Goal: Task Accomplishment & Management: Complete application form

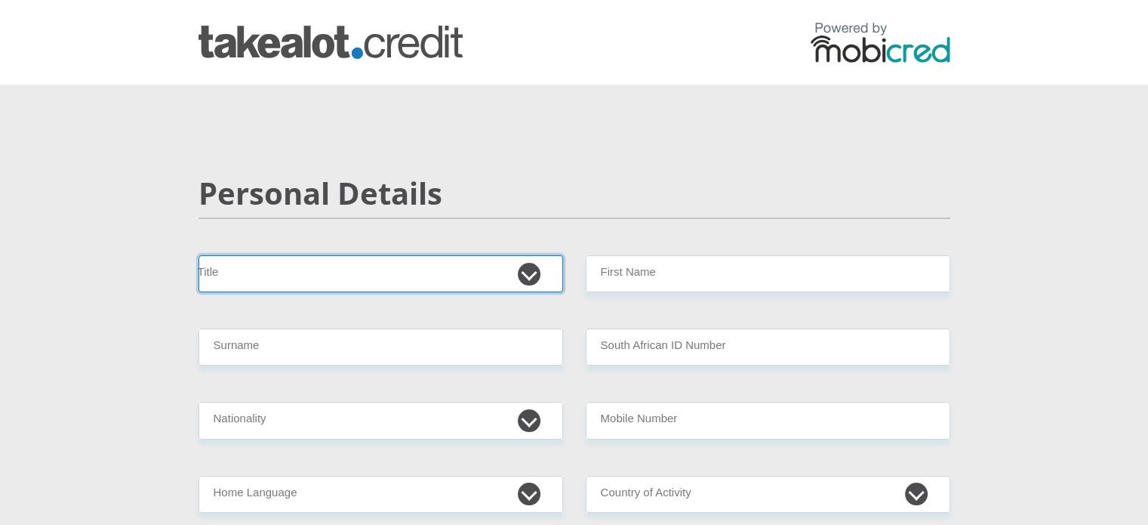
click at [529, 270] on select "Mr Ms Mrs Dr [PERSON_NAME]" at bounding box center [381, 273] width 365 height 37
select select "Mrs"
click at [199, 255] on select "Mr Ms Mrs Dr [PERSON_NAME]" at bounding box center [381, 273] width 365 height 37
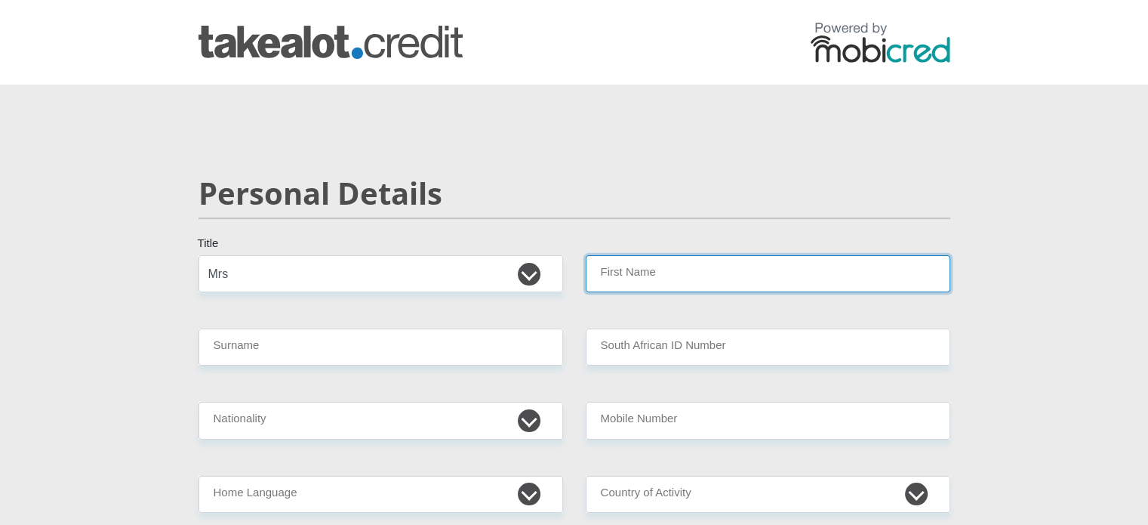
click at [677, 289] on input "First Name" at bounding box center [768, 273] width 365 height 37
type input "Tarryn"
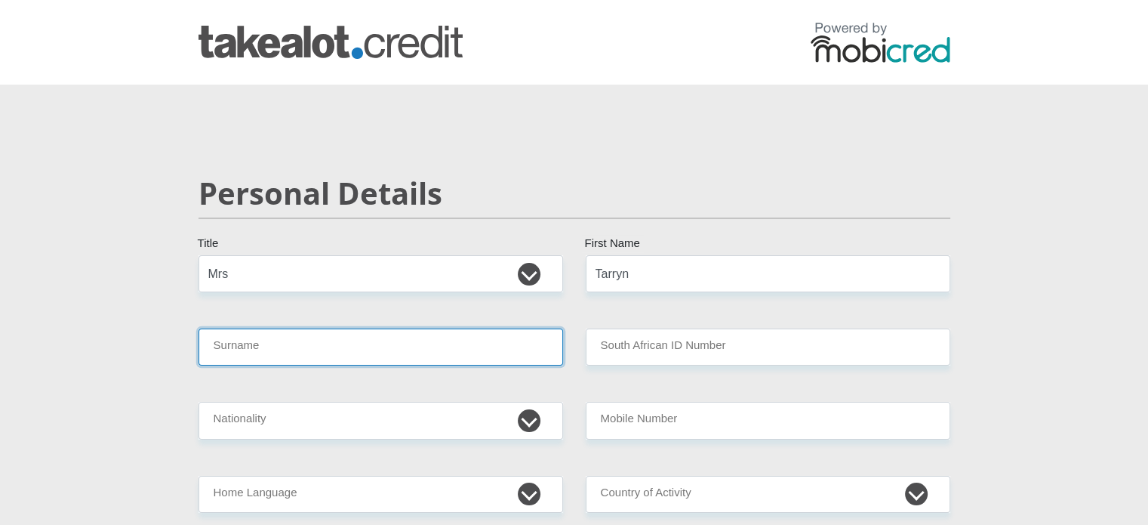
type input "Bokhorst"
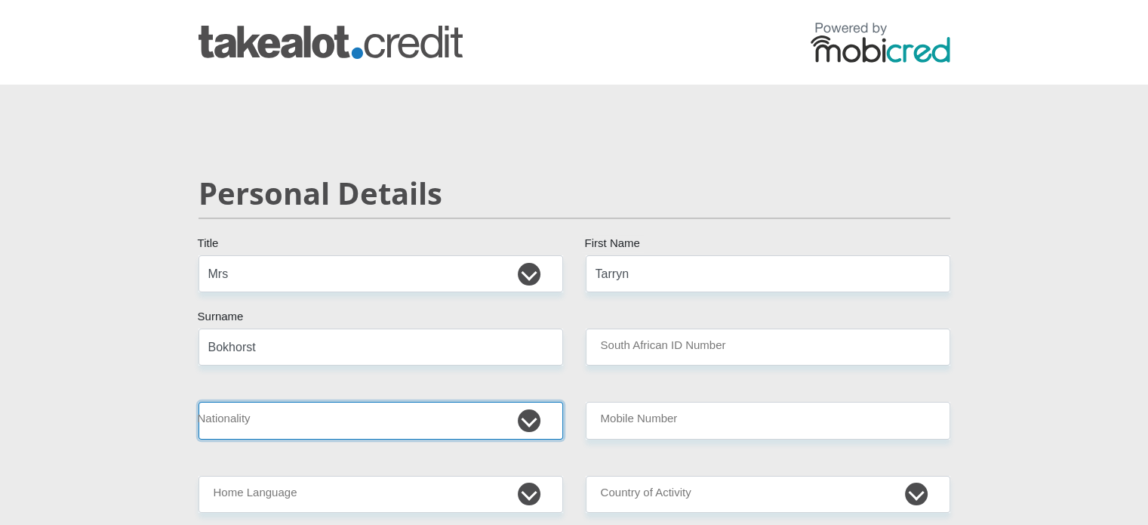
select select "ZAF"
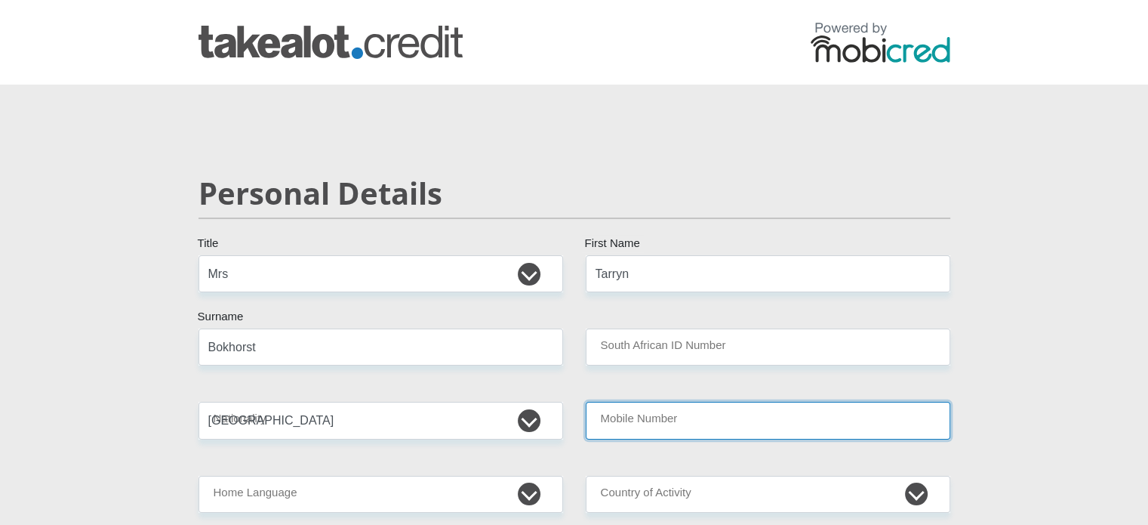
type input "0722017742"
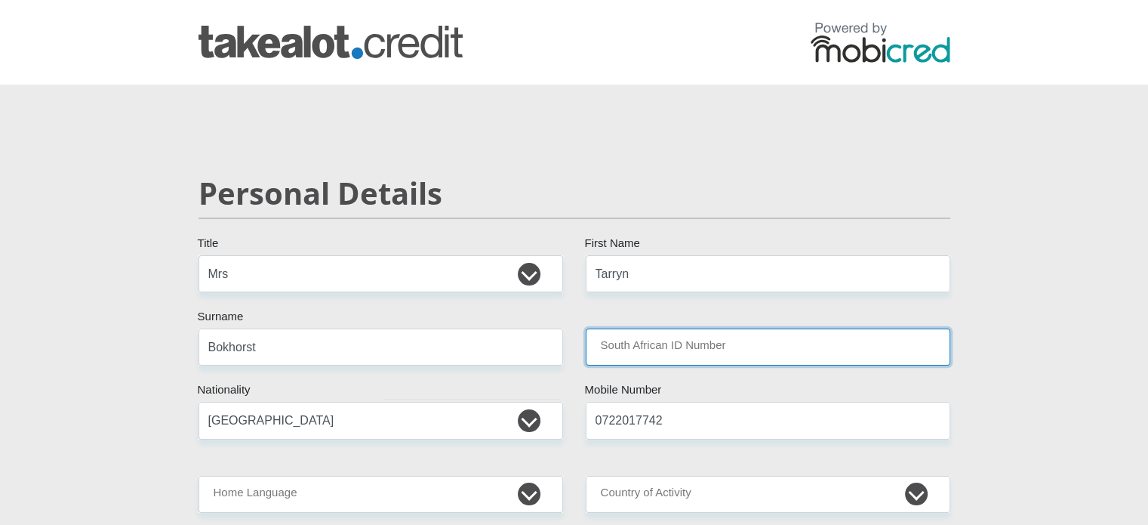
click at [692, 342] on input "South African ID Number" at bounding box center [768, 346] width 365 height 37
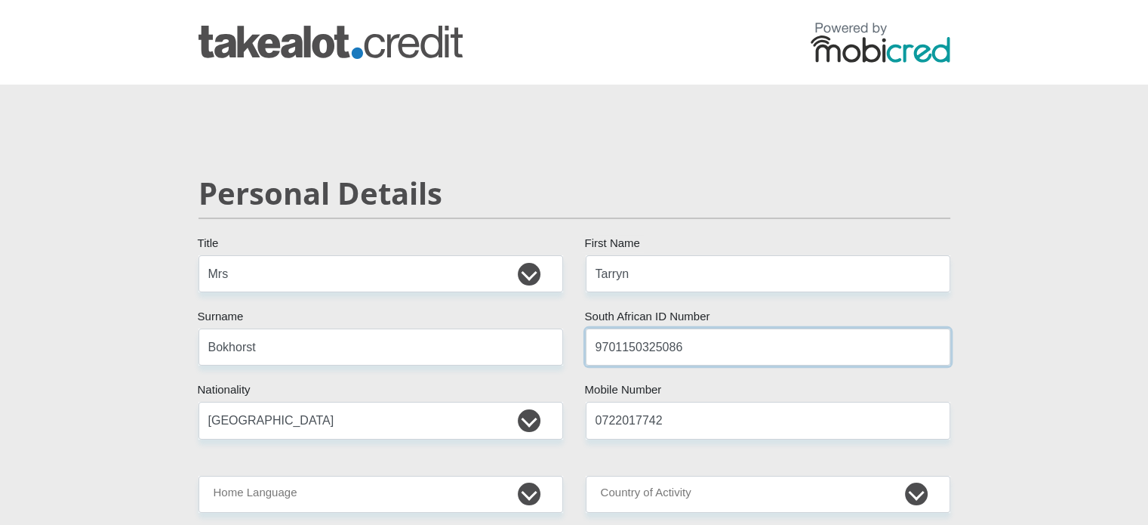
scroll to position [151, 0]
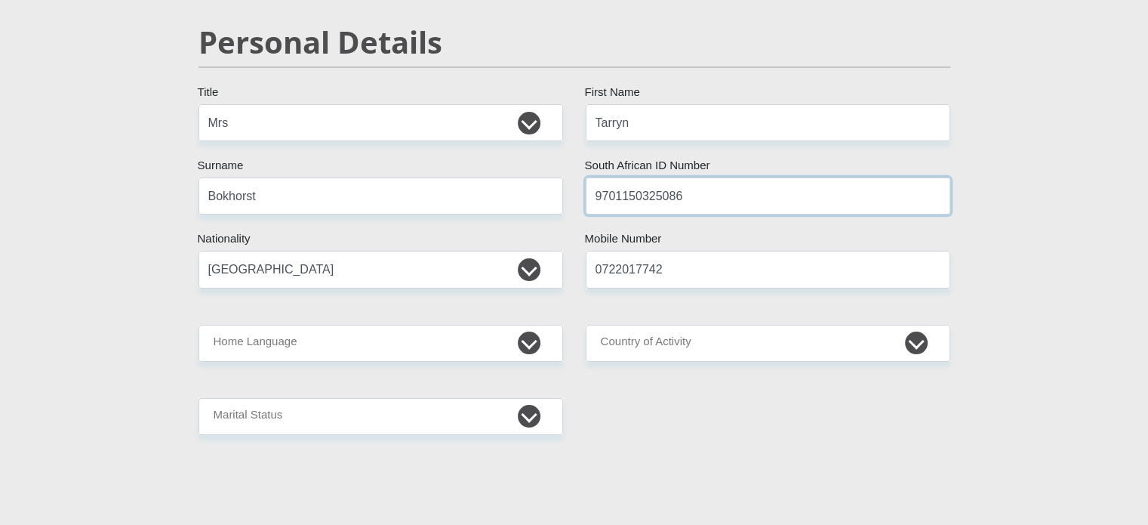
type input "9701150325086"
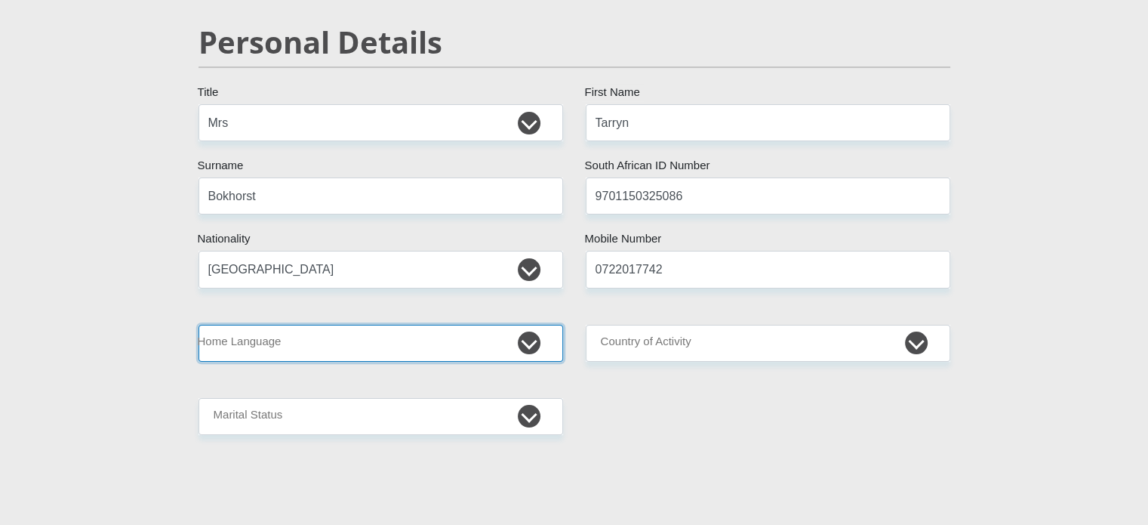
click at [521, 344] on select "Afrikaans English Sepedi South Ndebele Southern Sotho Swati Tsonga Tswana Venda…" at bounding box center [381, 343] width 365 height 37
select select "eng"
click at [199, 325] on select "Afrikaans English Sepedi South Ndebele Southern Sotho Swati Tsonga Tswana Venda…" at bounding box center [381, 343] width 365 height 37
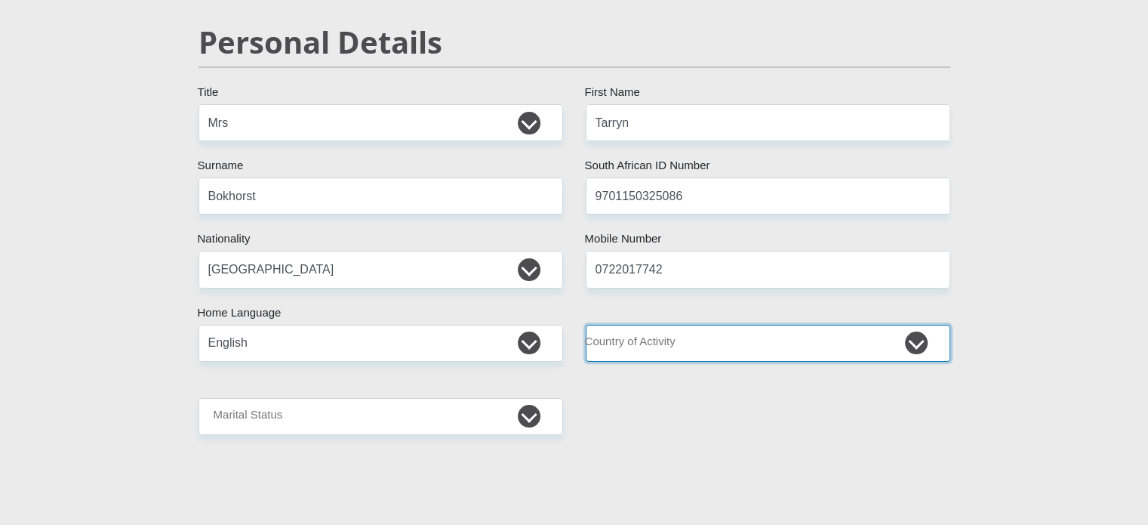
click at [735, 338] on select "[GEOGRAPHIC_DATA] [GEOGRAPHIC_DATA] [GEOGRAPHIC_DATA] [GEOGRAPHIC_DATA] [GEOGRA…" at bounding box center [768, 343] width 365 height 37
select select "ZAF"
click at [586, 325] on select "[GEOGRAPHIC_DATA] [GEOGRAPHIC_DATA] [GEOGRAPHIC_DATA] [GEOGRAPHIC_DATA] [GEOGRA…" at bounding box center [768, 343] width 365 height 37
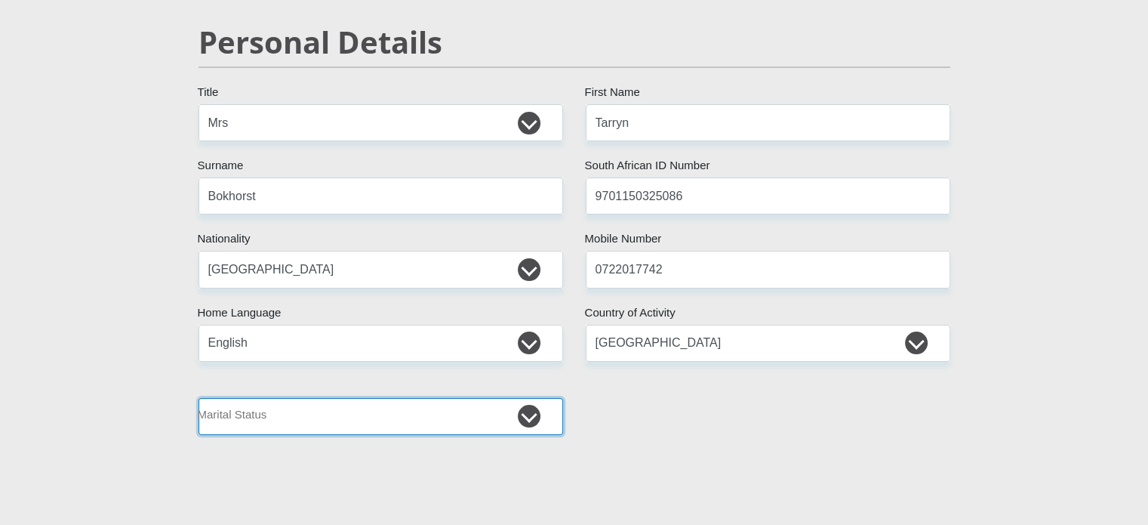
click at [383, 413] on select "Married ANC Single Divorced Widowed Married COP or Customary Law" at bounding box center [381, 416] width 365 height 37
select select "1"
click at [199, 398] on select "Married ANC Single Divorced Widowed Married COP or Customary Law" at bounding box center [381, 416] width 365 height 37
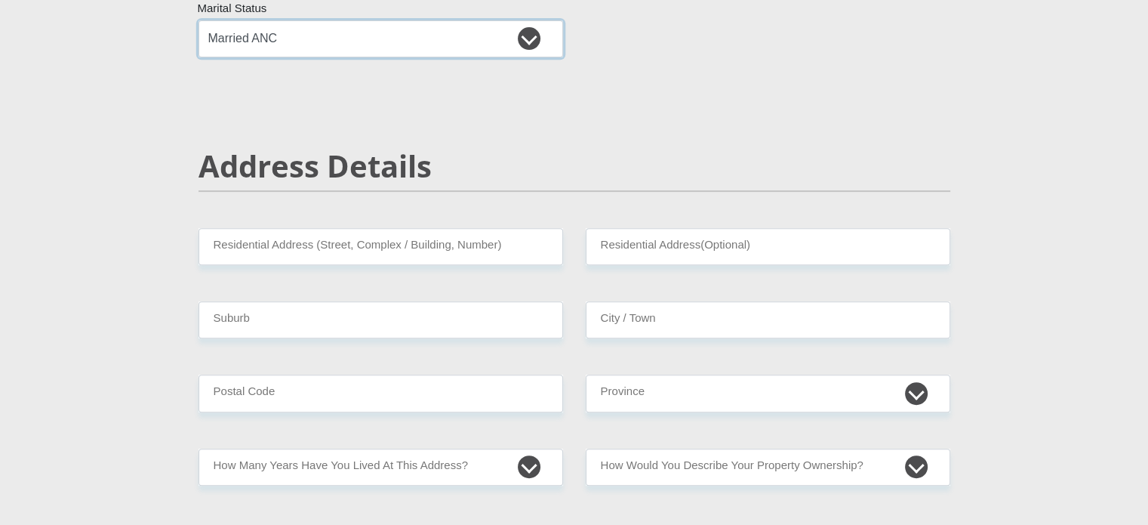
scroll to position [604, 0]
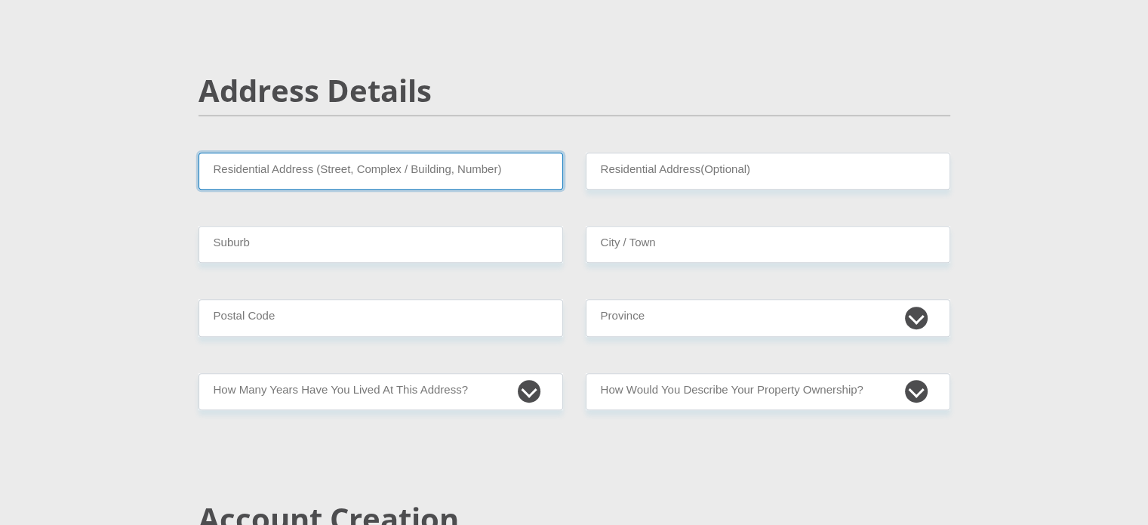
click at [442, 156] on input "Residential Address (Street, Complex / Building, Number)" at bounding box center [381, 171] width 365 height 37
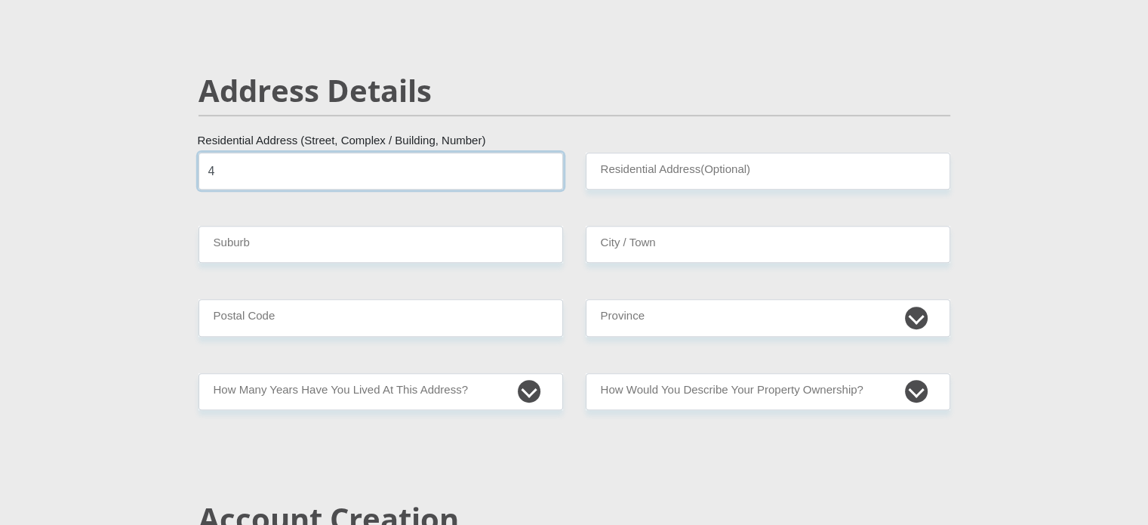
type input "[STREET_ADDRESS]"
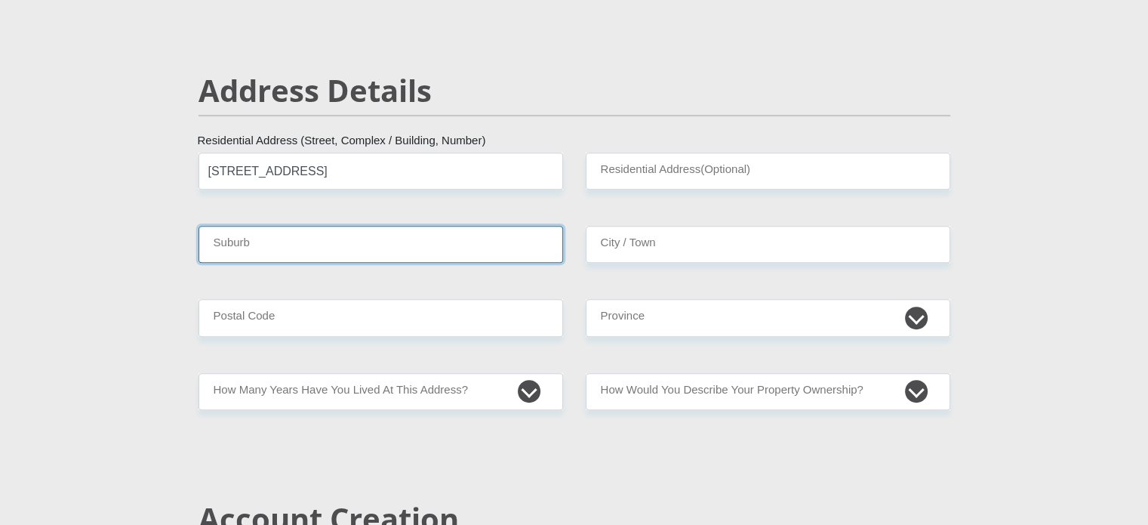
click at [382, 245] on input "Suburb" at bounding box center [381, 244] width 365 height 37
type input "brackenhurst"
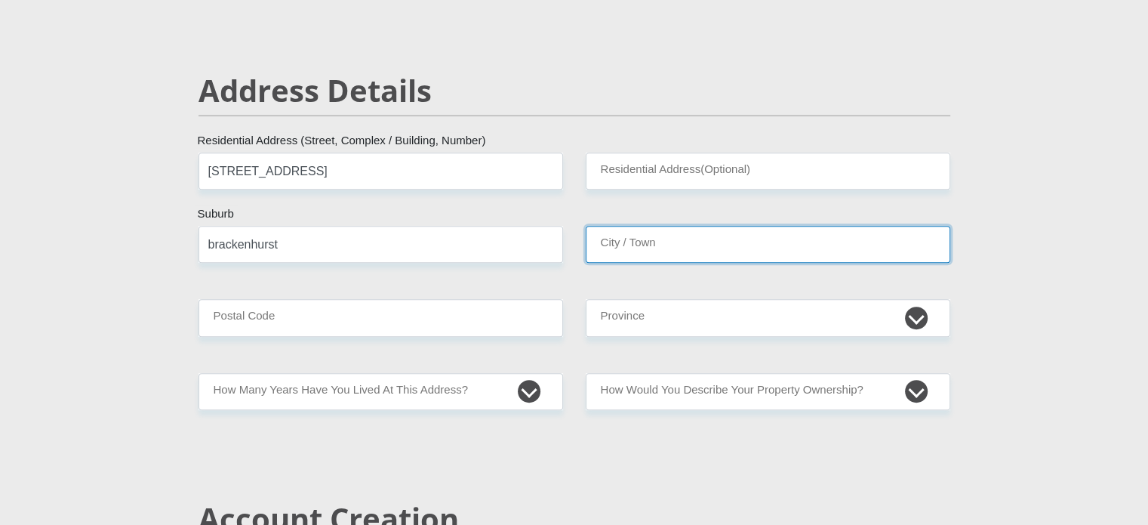
click at [597, 242] on input "City / Town" at bounding box center [768, 244] width 365 height 37
type input "ALBERTON"
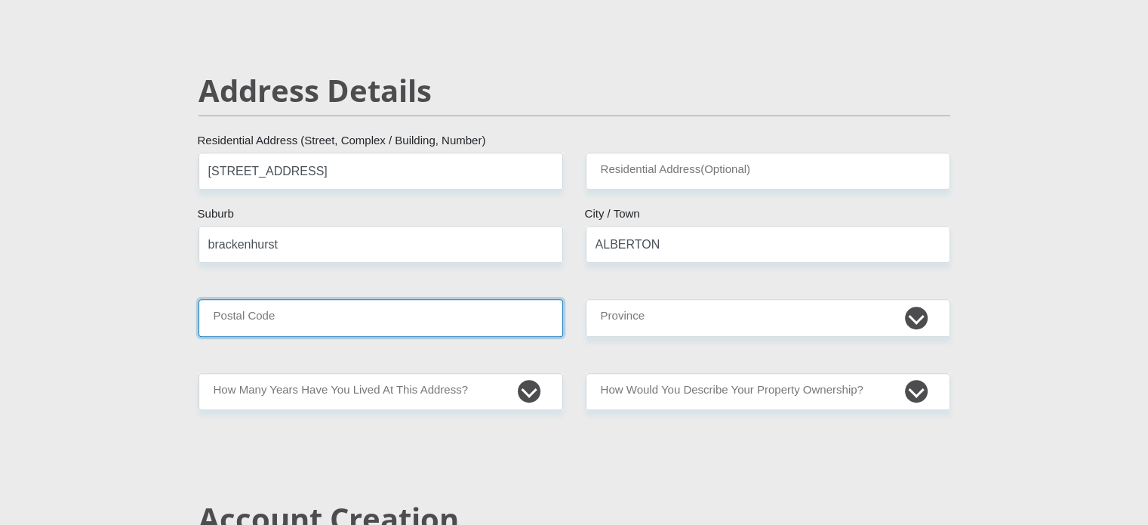
click at [474, 335] on input "Postal Code" at bounding box center [381, 317] width 365 height 37
type input "1448"
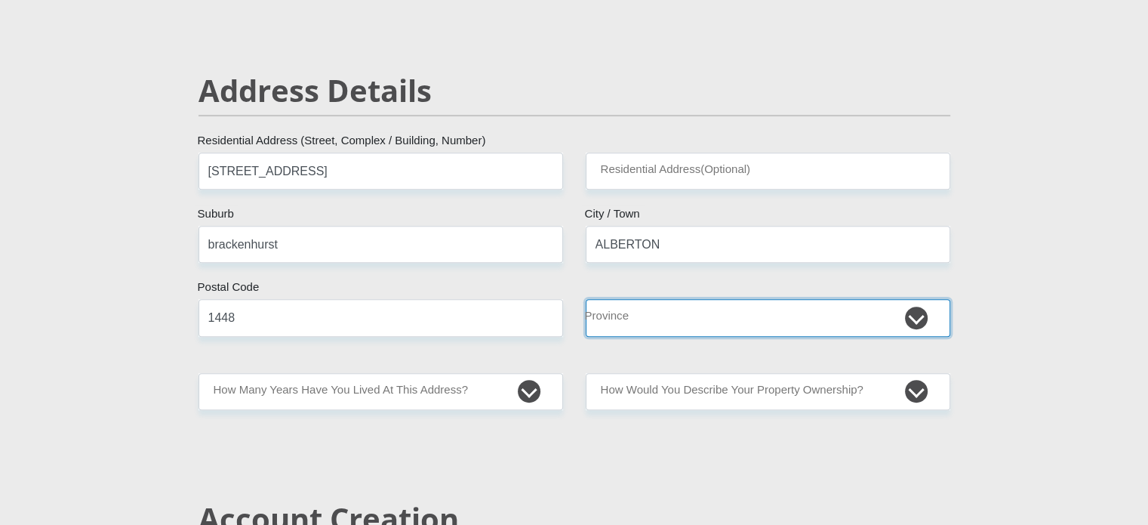
click at [689, 322] on select "Eastern Cape Free State [GEOGRAPHIC_DATA] [GEOGRAPHIC_DATA][DATE] [GEOGRAPHIC_D…" at bounding box center [768, 317] width 365 height 37
select select "Gauteng"
click at [586, 299] on select "Eastern Cape Free State [GEOGRAPHIC_DATA] [GEOGRAPHIC_DATA][DATE] [GEOGRAPHIC_D…" at bounding box center [768, 317] width 365 height 37
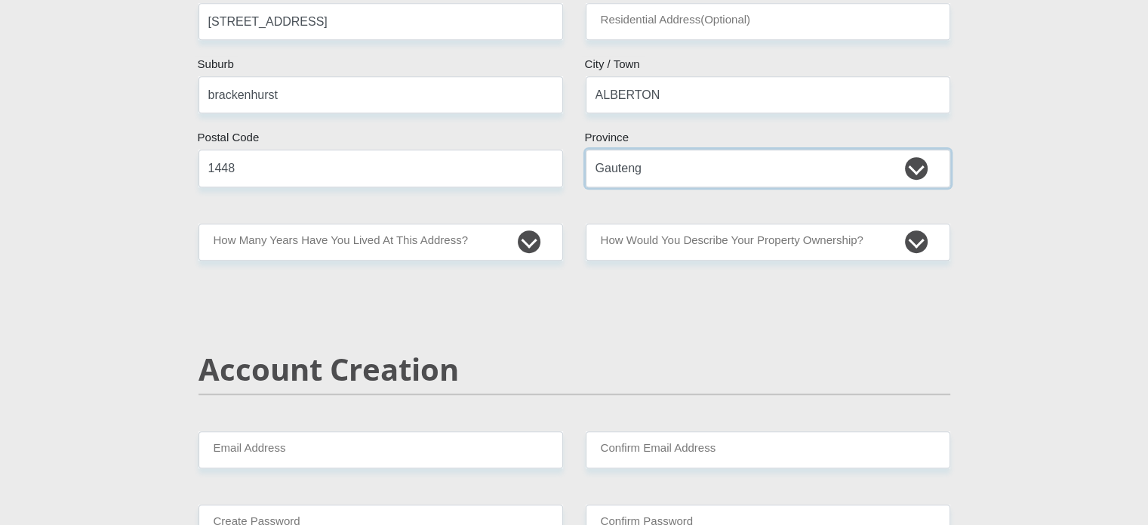
scroll to position [755, 0]
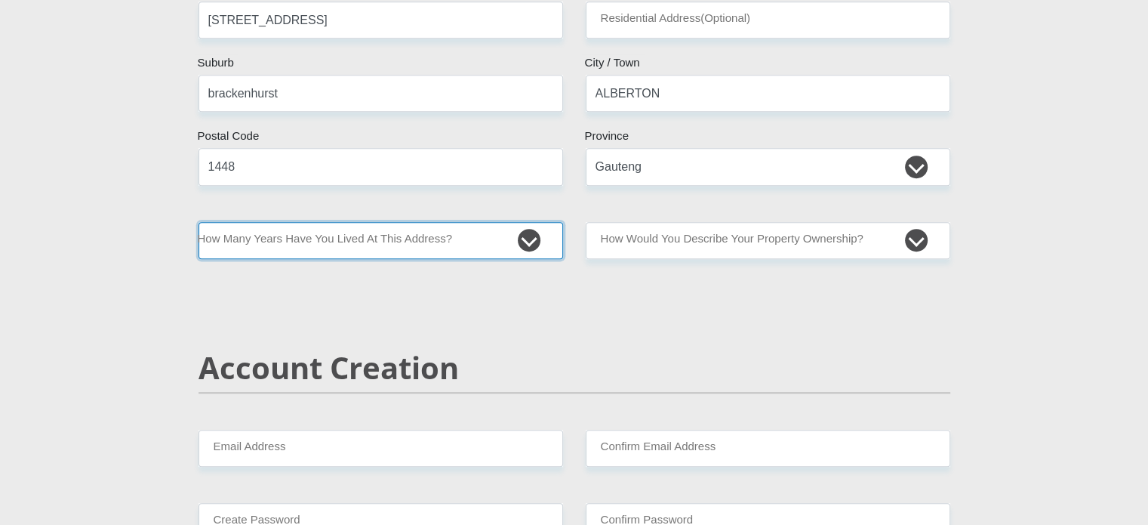
click at [532, 239] on select "less than 1 year 1-3 years 3-5 years 5+ years" at bounding box center [381, 240] width 365 height 37
select select "5"
click at [199, 222] on select "less than 1 year 1-3 years 3-5 years 5+ years" at bounding box center [381, 240] width 365 height 37
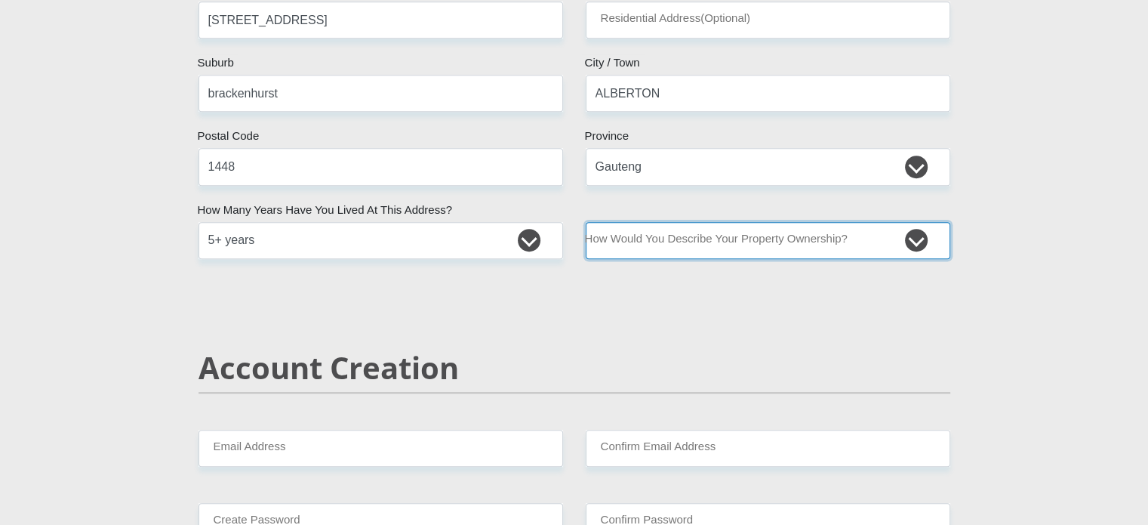
click at [719, 244] on select "Owned Rented Family Owned Company Dwelling" at bounding box center [768, 240] width 365 height 37
select select "parents"
click at [586, 222] on select "Owned Rented Family Owned Company Dwelling" at bounding box center [768, 240] width 365 height 37
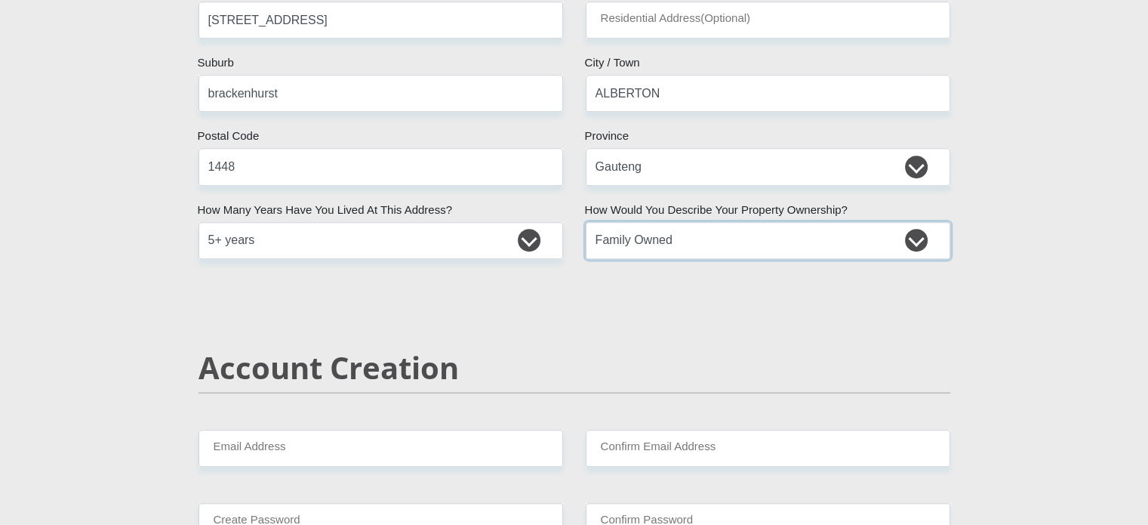
scroll to position [982, 0]
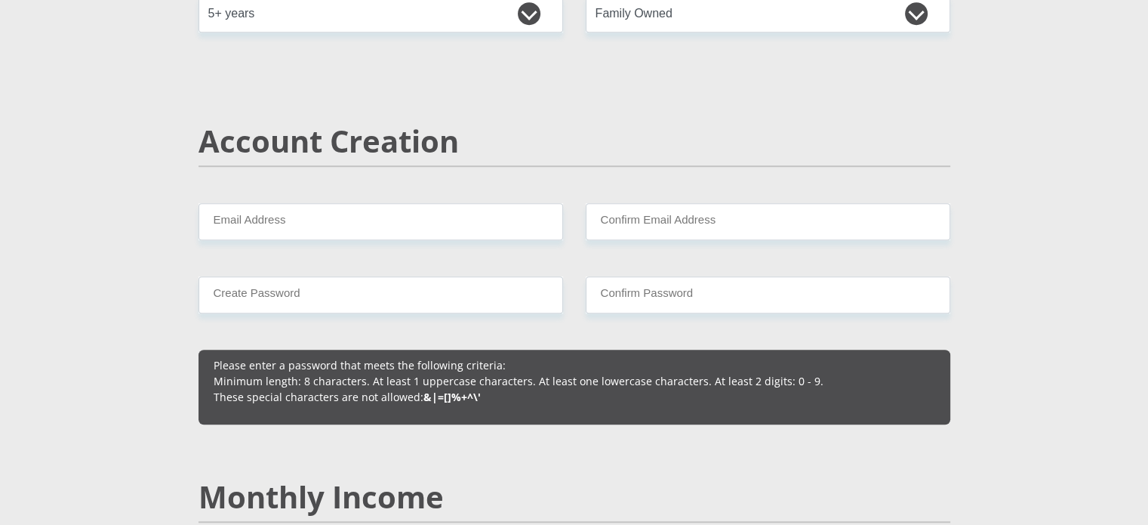
click at [335, 203] on div "Email Address" at bounding box center [381, 221] width 365 height 37
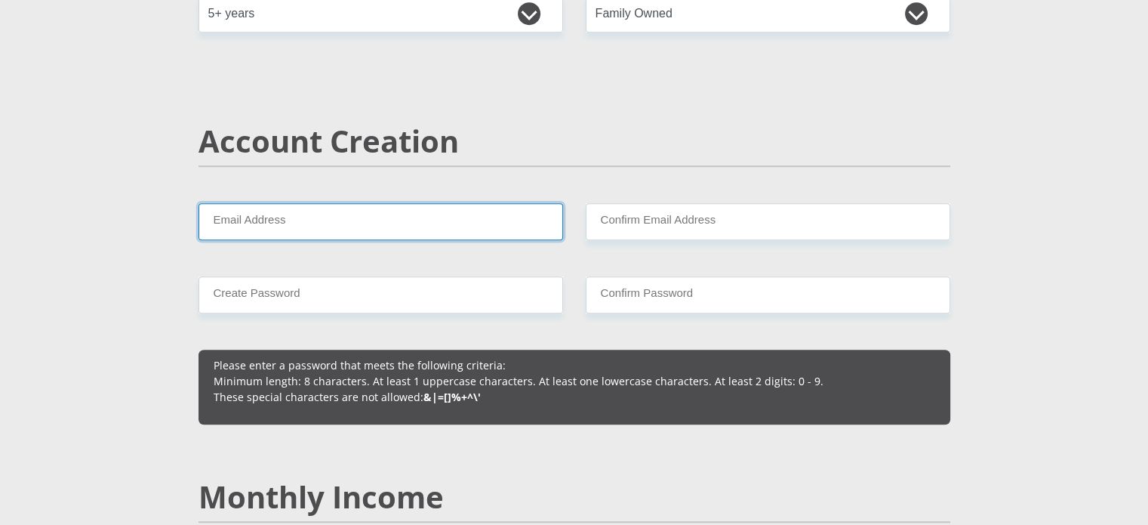
click at [336, 206] on input "Email Address" at bounding box center [381, 221] width 365 height 37
click at [232, 231] on input "Email Address" at bounding box center [381, 221] width 365 height 37
click at [270, 203] on input "Email Address" at bounding box center [381, 221] width 365 height 37
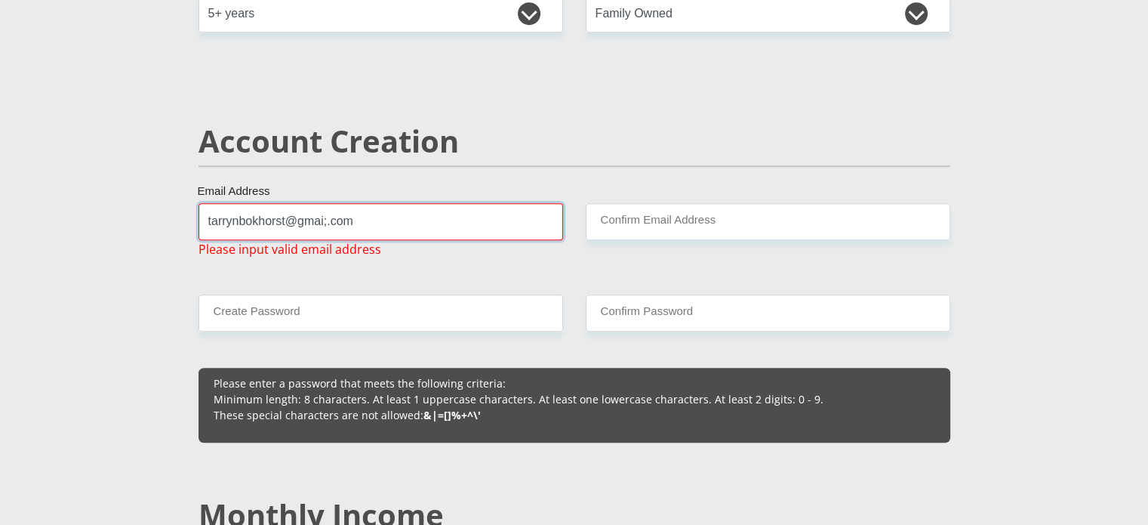
click at [323, 215] on input "tarrynbokhorst@gmai;.com" at bounding box center [381, 221] width 365 height 37
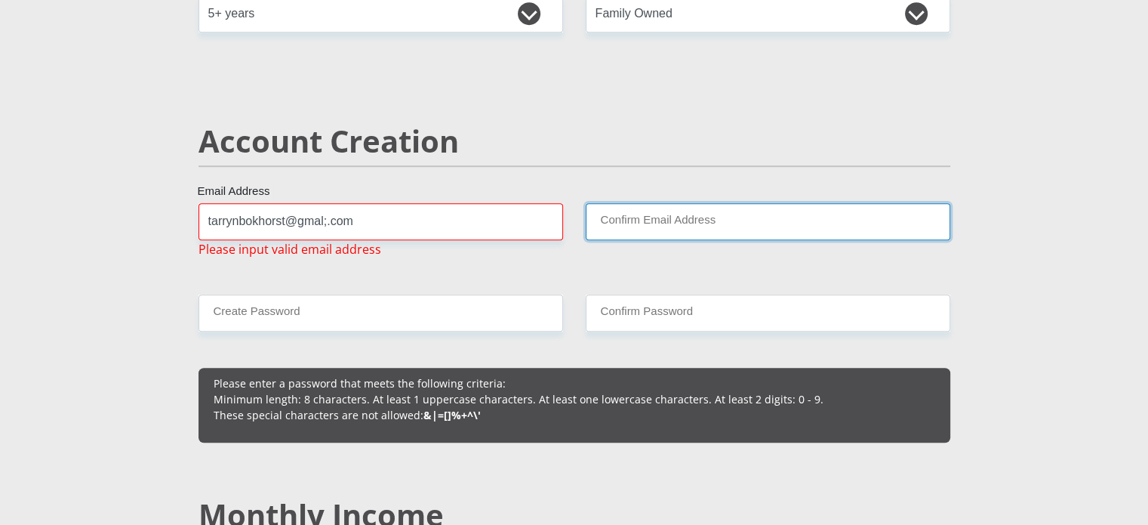
click at [658, 219] on input "Confirm Email Address" at bounding box center [768, 221] width 365 height 37
click at [631, 215] on input "Confirm Email Address" at bounding box center [768, 221] width 365 height 37
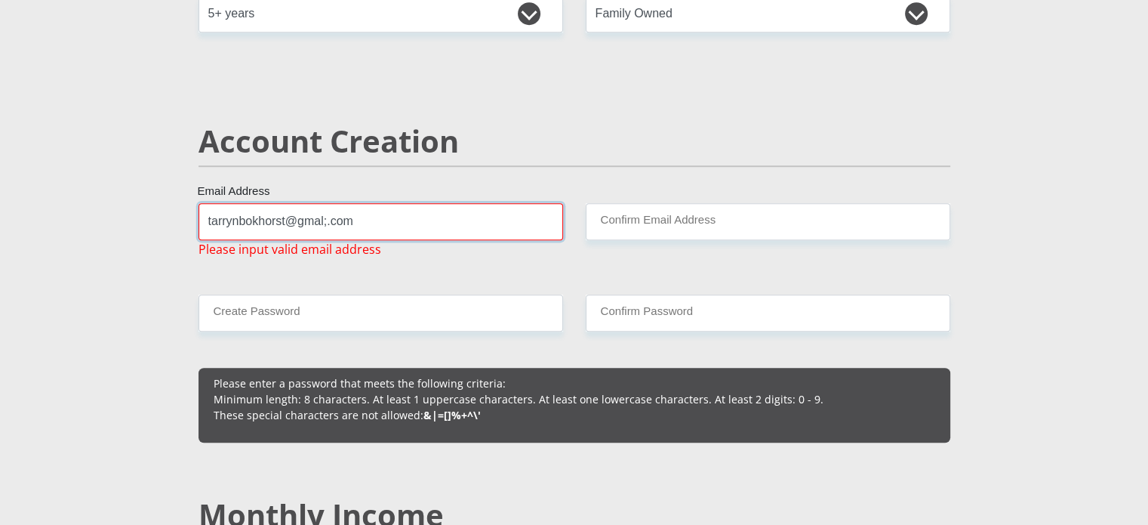
click at [326, 222] on input "tarrynbokhorst@gmal;.com" at bounding box center [381, 221] width 365 height 37
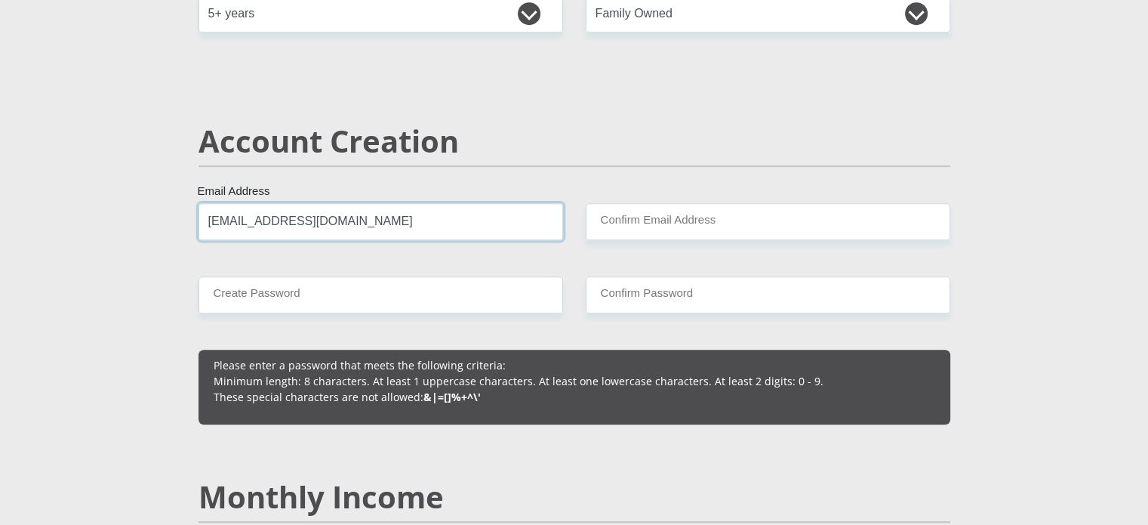
click at [320, 215] on input "[EMAIL_ADDRESS][DOMAIN_NAME]" at bounding box center [381, 221] width 365 height 37
type input "[EMAIL_ADDRESS][DOMAIN_NAME]"
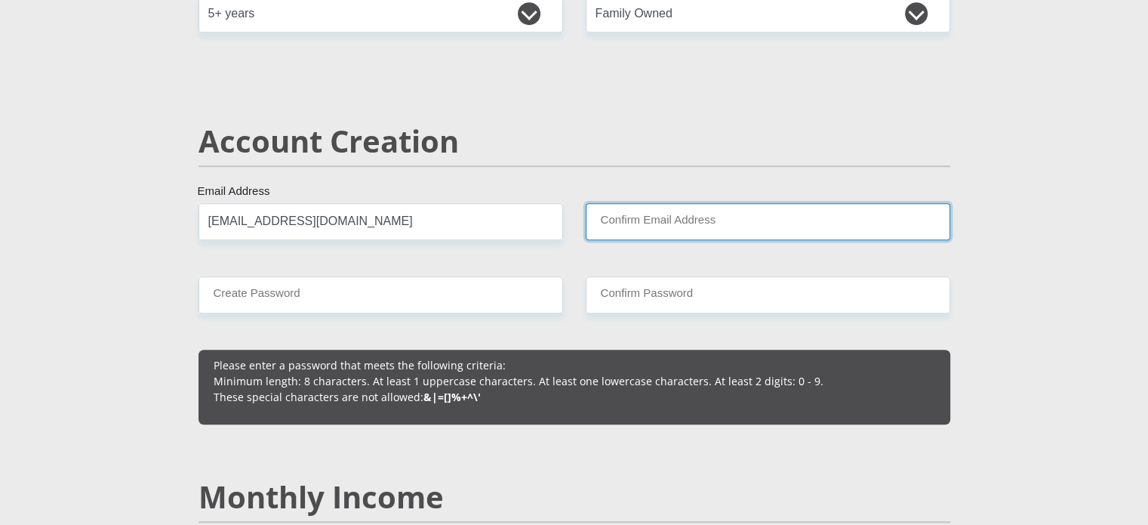
click at [624, 217] on input "Confirm Email Address" at bounding box center [768, 221] width 365 height 37
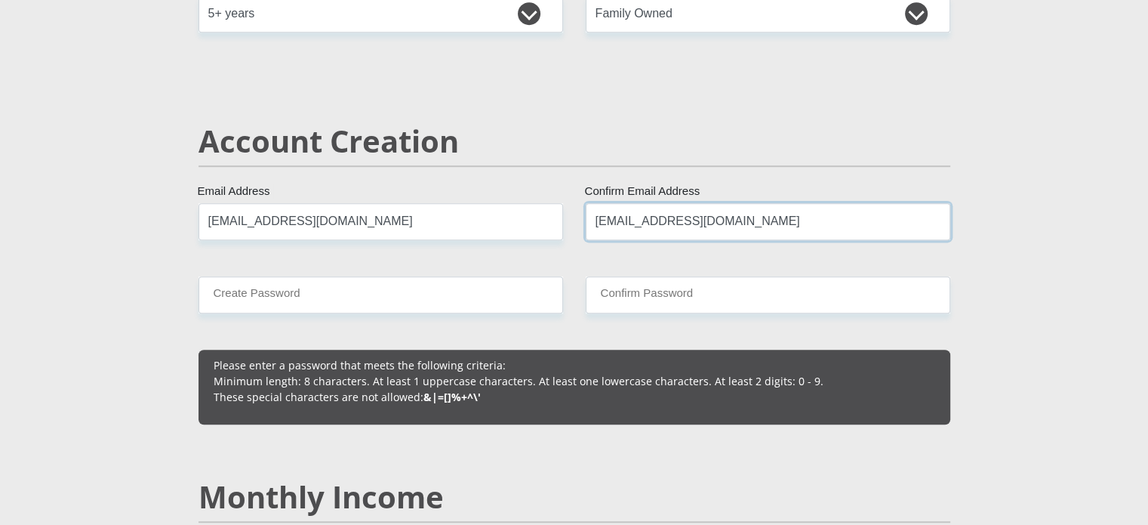
type input "[EMAIL_ADDRESS][DOMAIN_NAME]"
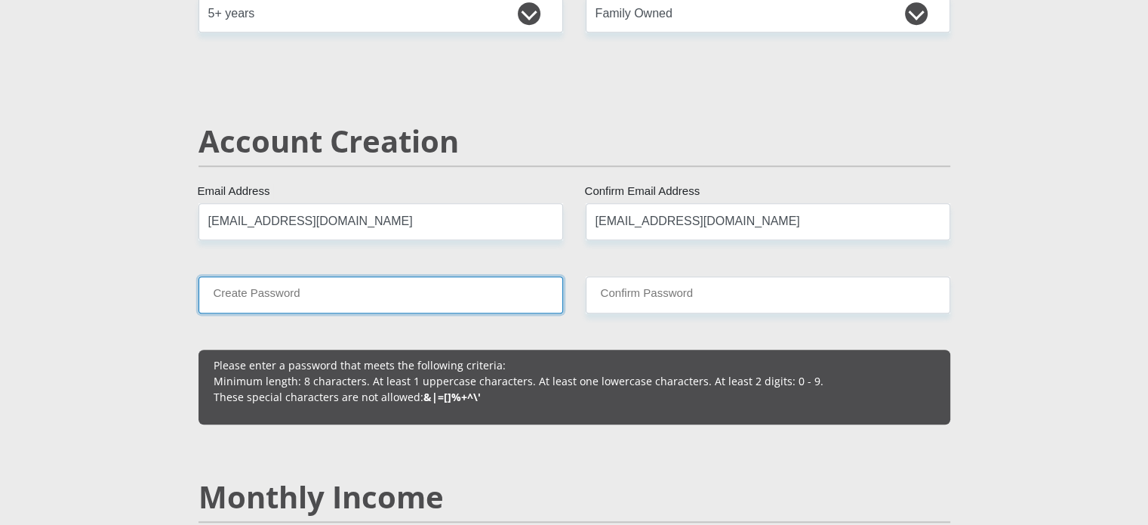
click at [405, 297] on input "Create Password" at bounding box center [381, 294] width 365 height 37
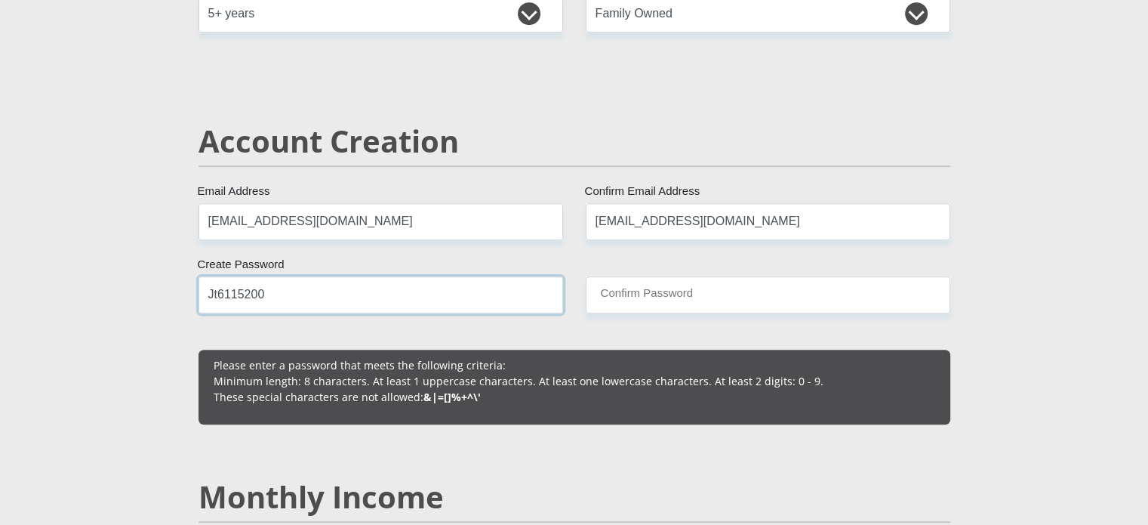
type input "Jt6115200"
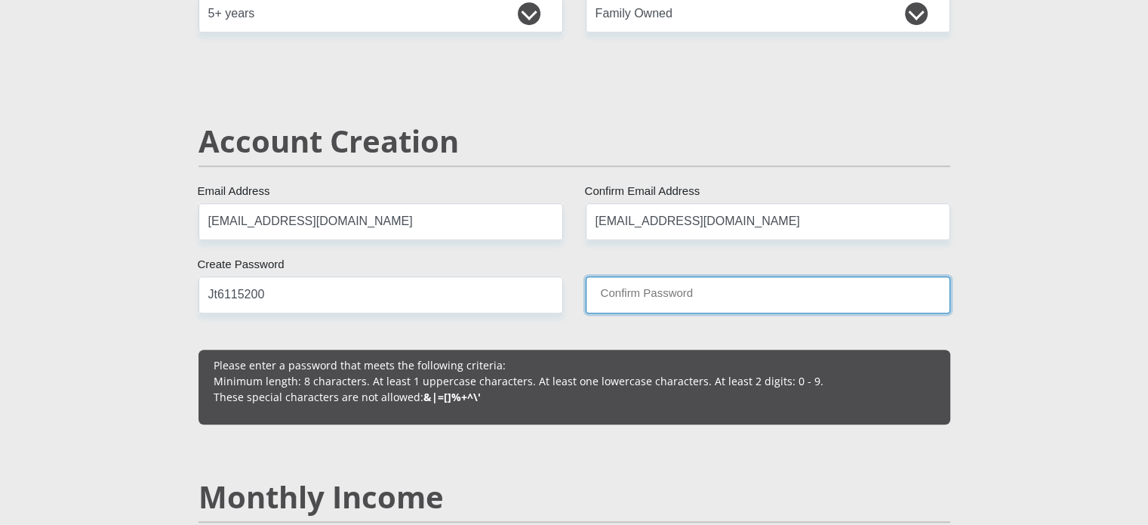
click at [702, 294] on input "Confirm Password" at bounding box center [768, 294] width 365 height 37
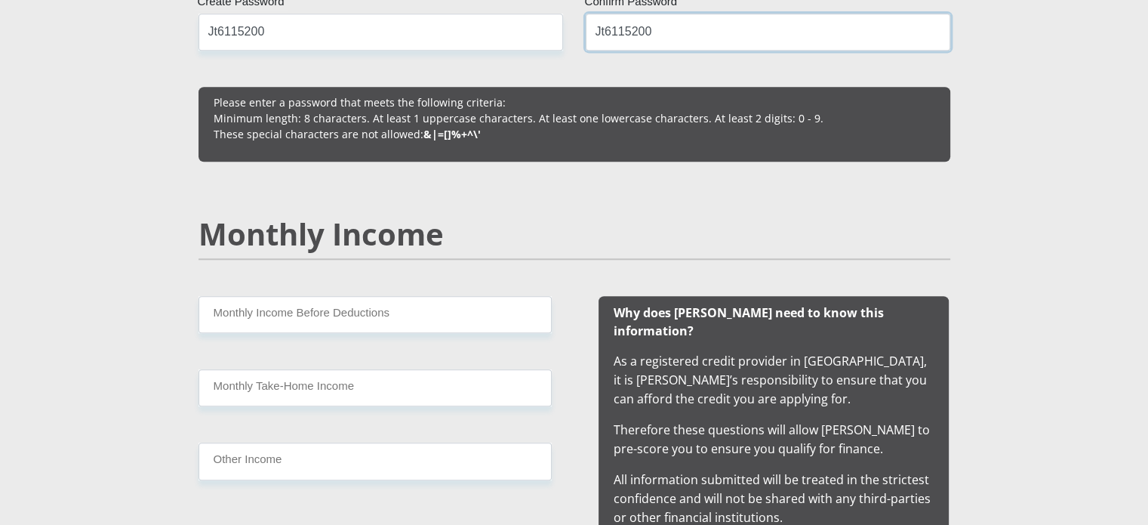
scroll to position [1284, 0]
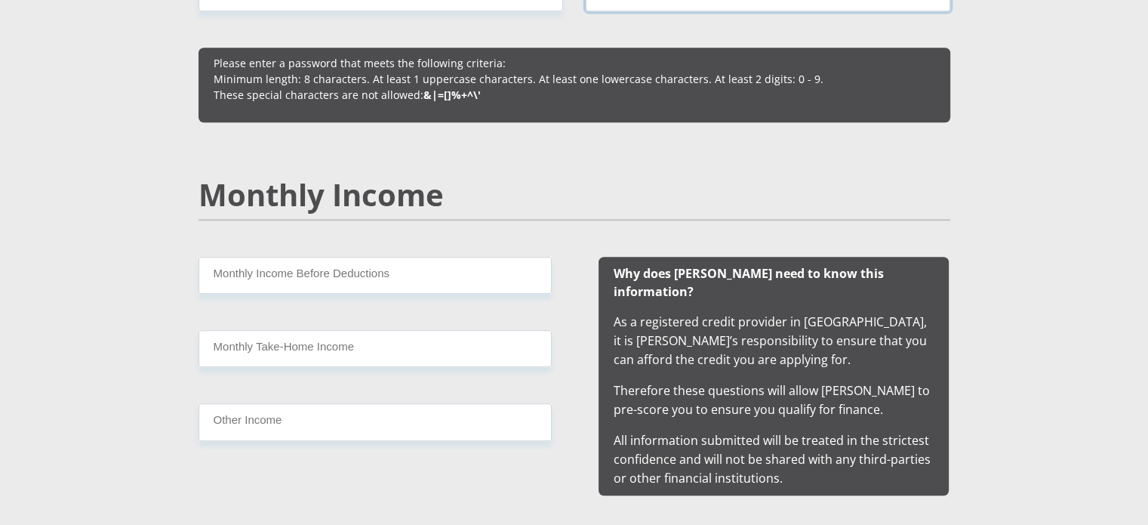
type input "Jt6115200"
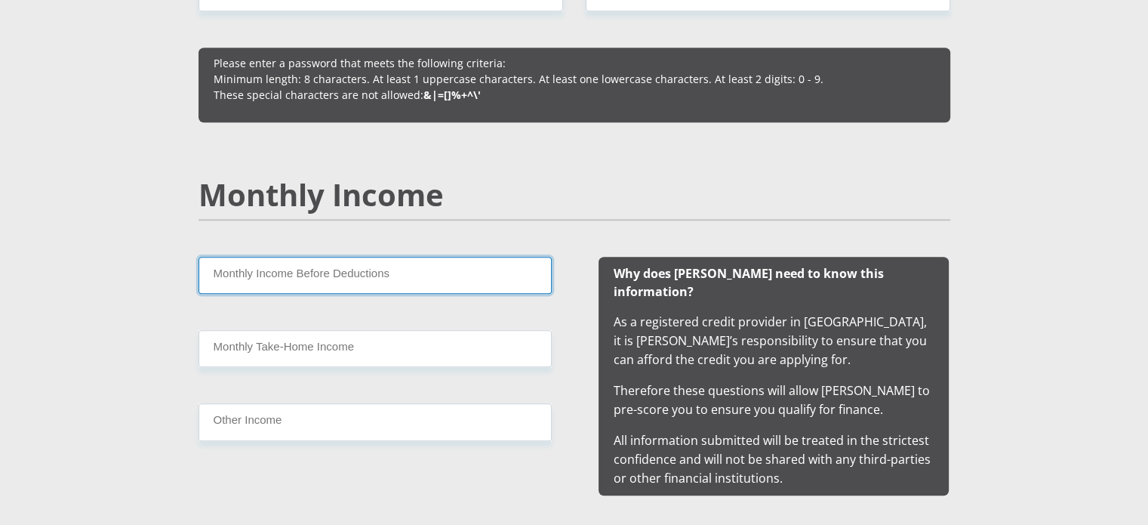
click at [331, 268] on input "Monthly Income Before Deductions" at bounding box center [375, 275] width 353 height 37
type input "11500"
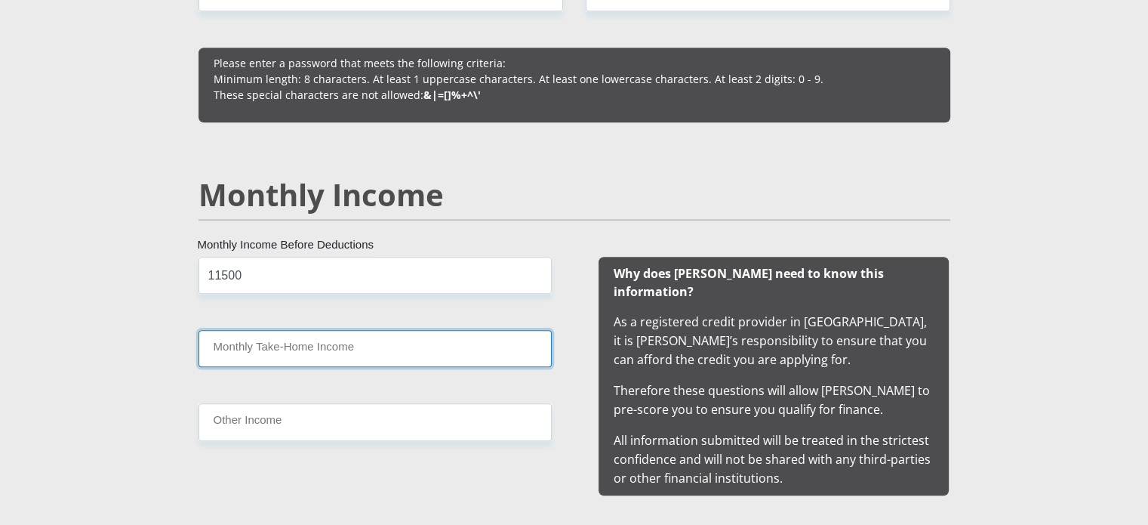
click at [311, 330] on input "Monthly Take-Home Income" at bounding box center [375, 348] width 353 height 37
type input "9800"
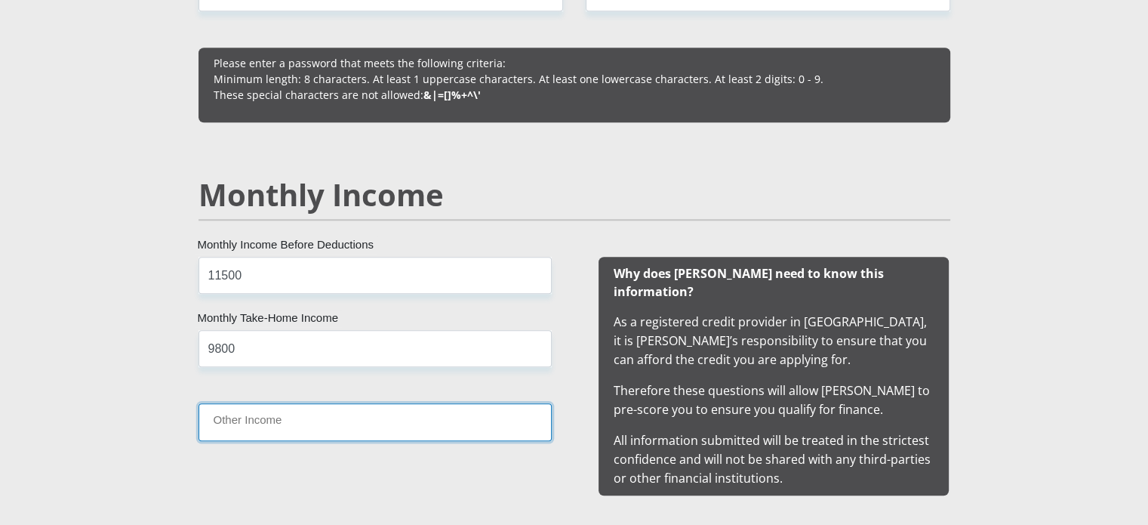
click at [300, 409] on input "Other Income" at bounding box center [375, 421] width 353 height 37
type input "0"
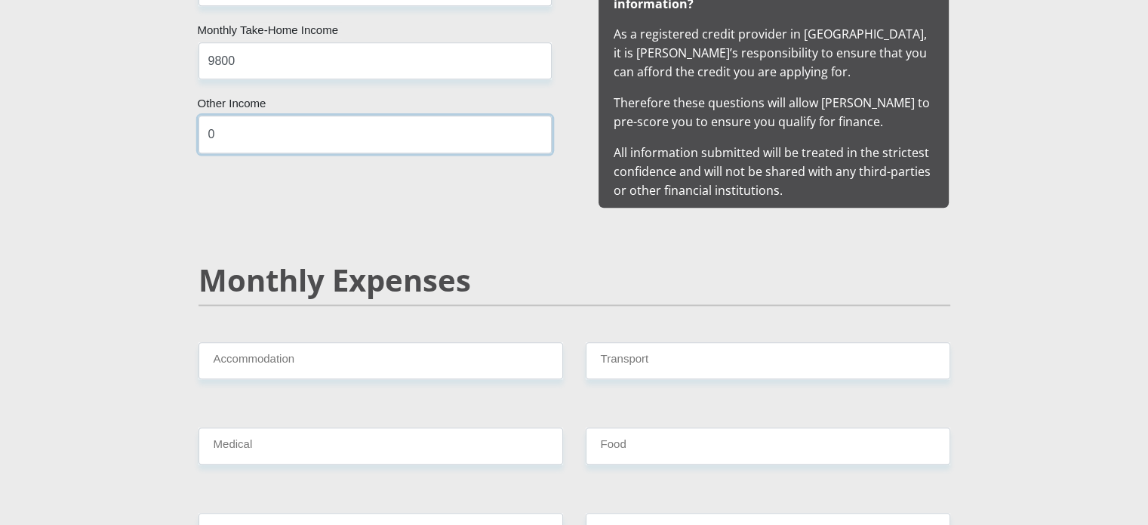
scroll to position [1661, 0]
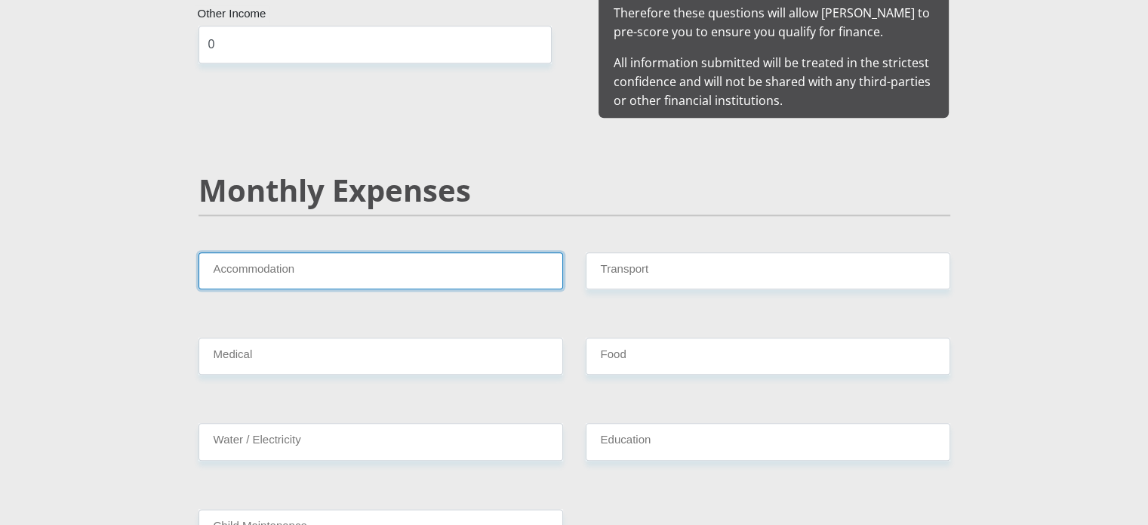
click at [331, 252] on input "Accommodation" at bounding box center [381, 270] width 365 height 37
type input "0"
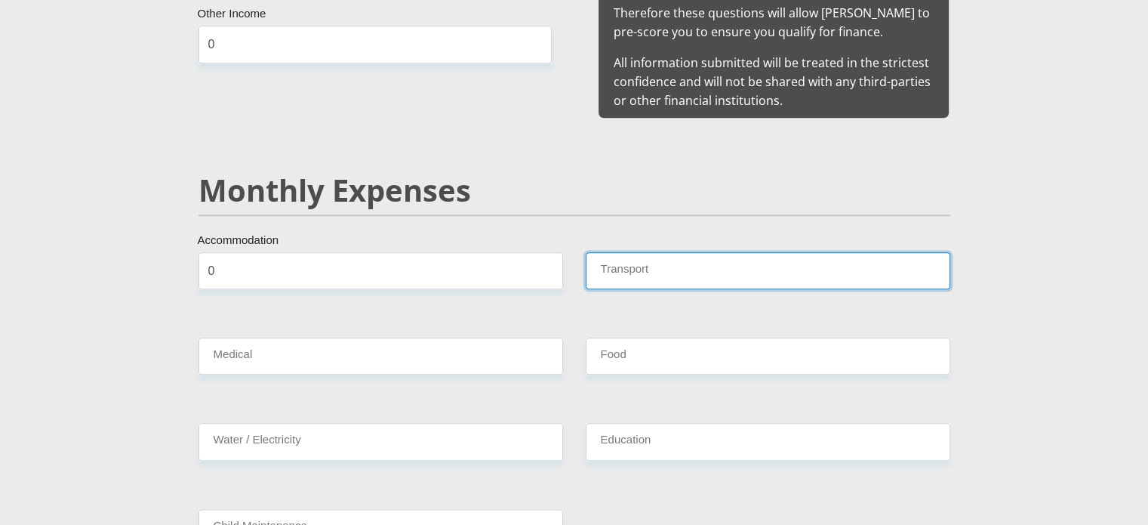
click at [652, 259] on input "Transport" at bounding box center [768, 270] width 365 height 37
type input "0"
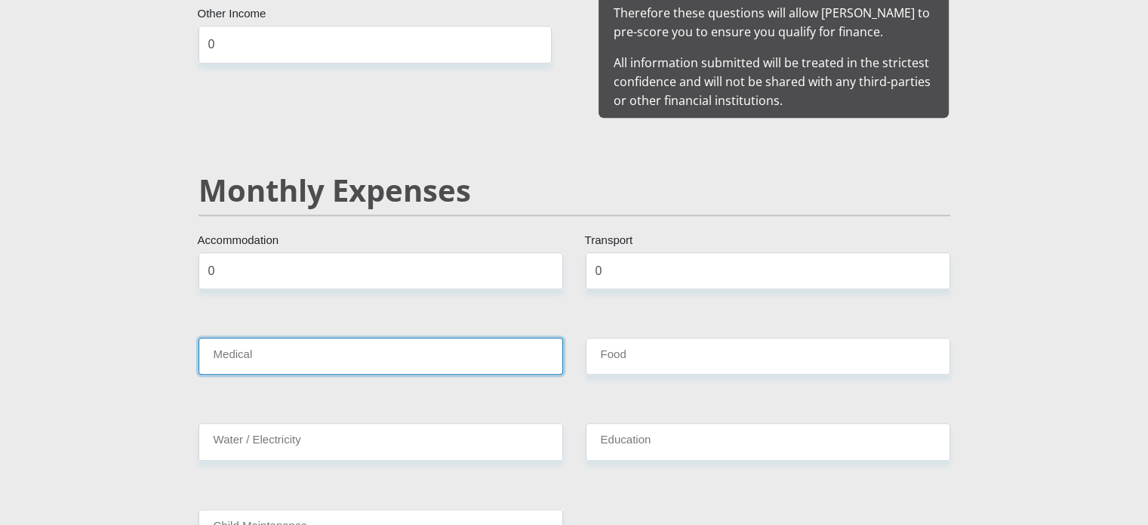
click at [338, 340] on input "Medical" at bounding box center [381, 356] width 365 height 37
type input "0"
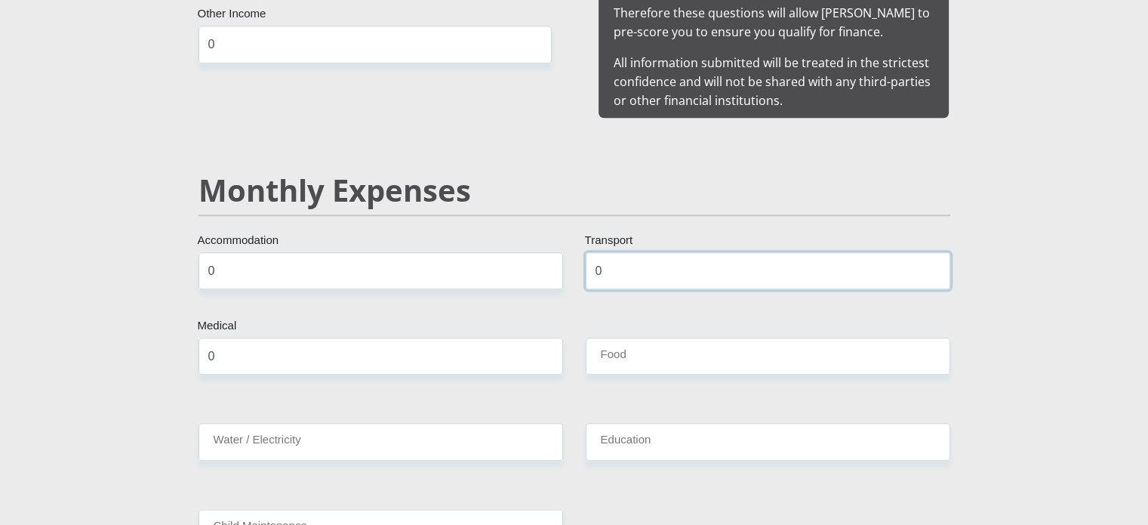
drag, startPoint x: 619, startPoint y: 256, endPoint x: 592, endPoint y: 254, distance: 27.2
click at [592, 254] on input "0" at bounding box center [768, 270] width 365 height 37
type input "500"
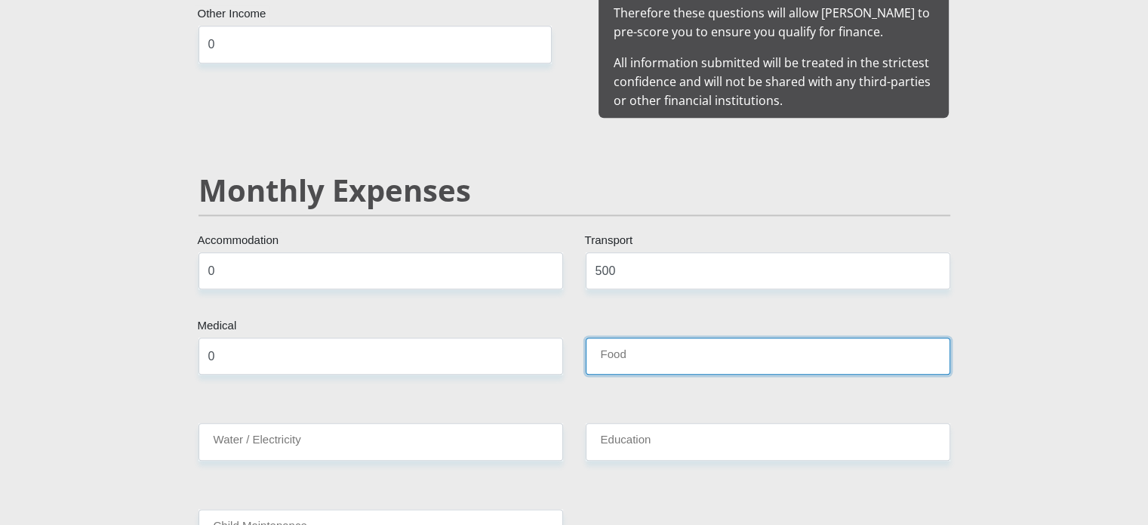
click at [601, 338] on input "Food" at bounding box center [768, 356] width 365 height 37
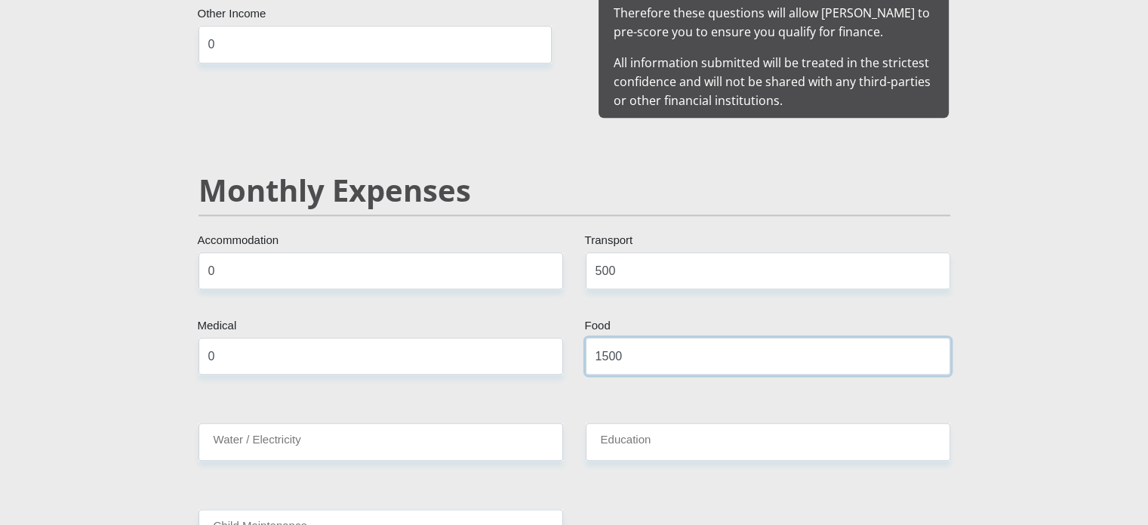
type input "1500"
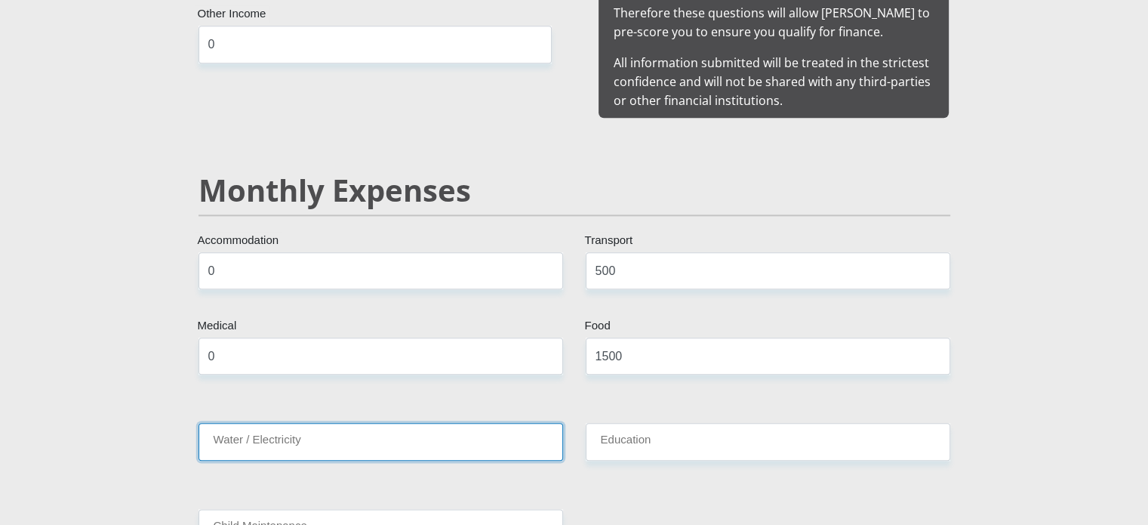
click at [452, 423] on input "Water / Electricity" at bounding box center [381, 441] width 365 height 37
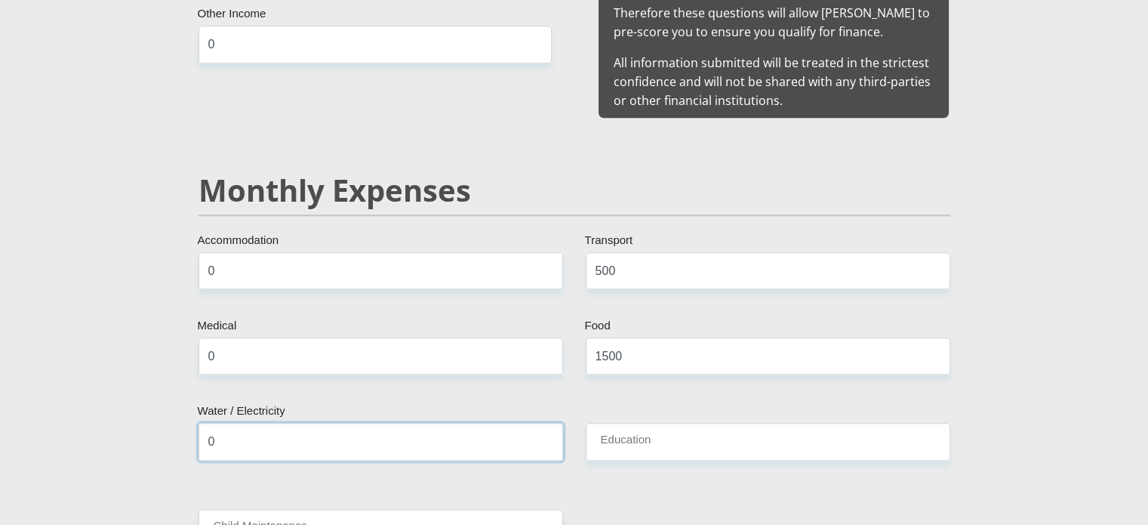
type input "0"
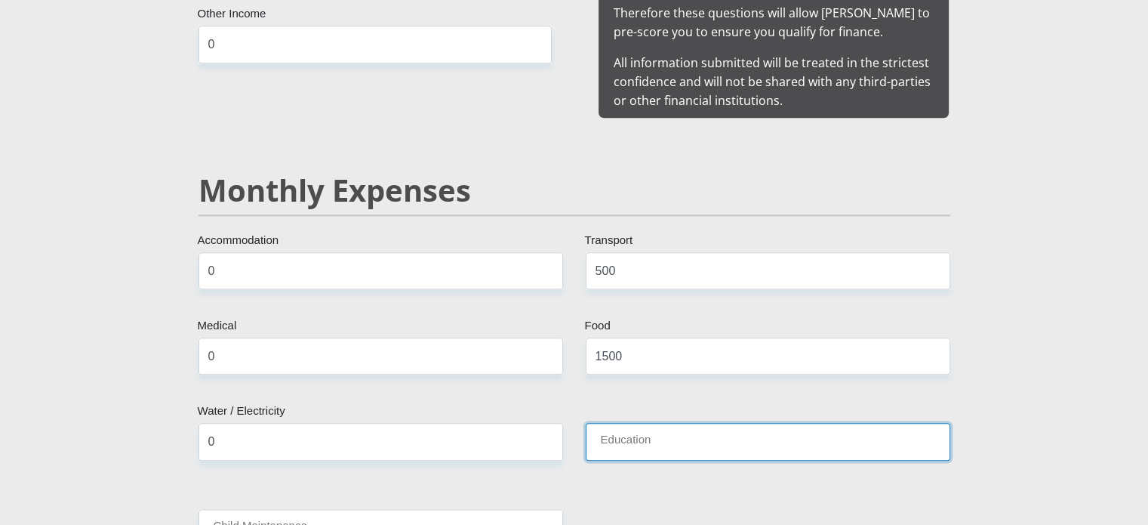
click at [707, 423] on input "Education" at bounding box center [768, 441] width 365 height 37
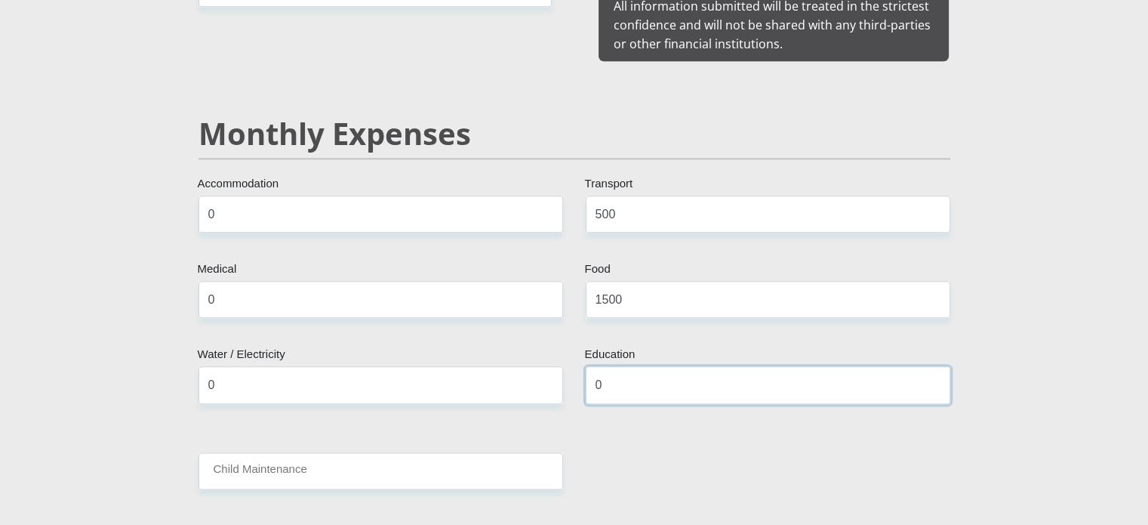
scroll to position [1812, 0]
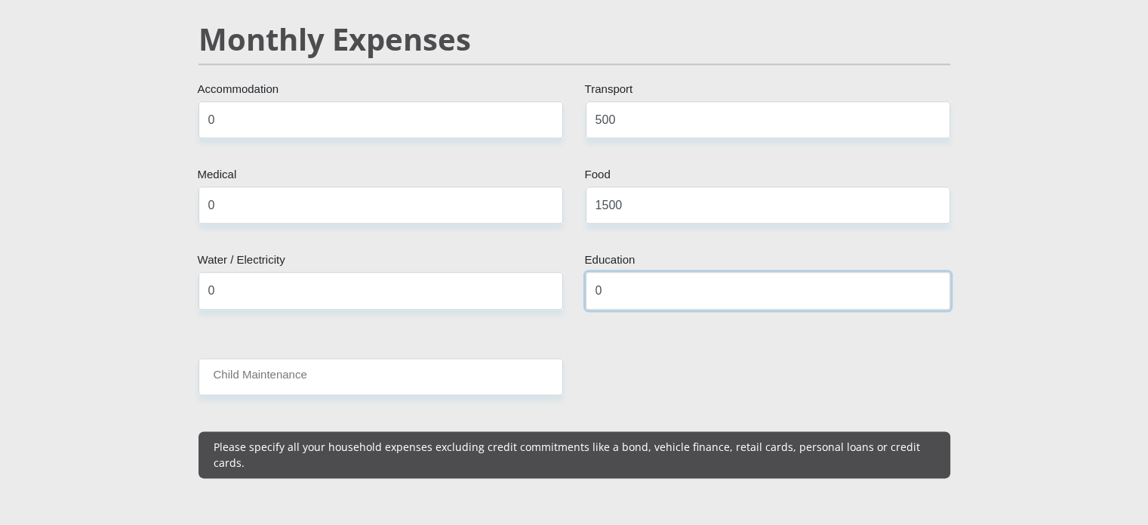
type input "0"
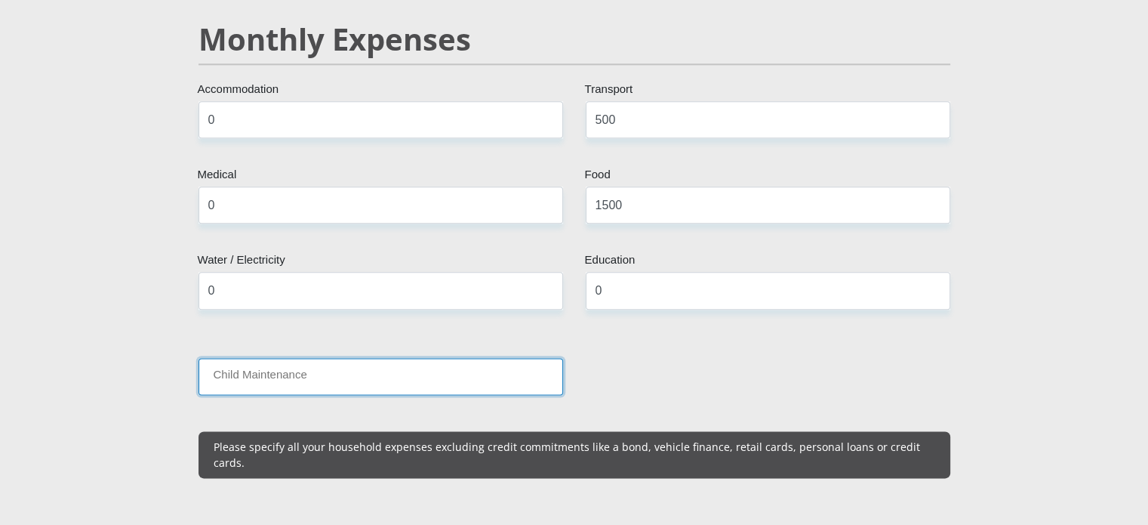
click at [393, 358] on input "Child Maintenance" at bounding box center [381, 376] width 365 height 37
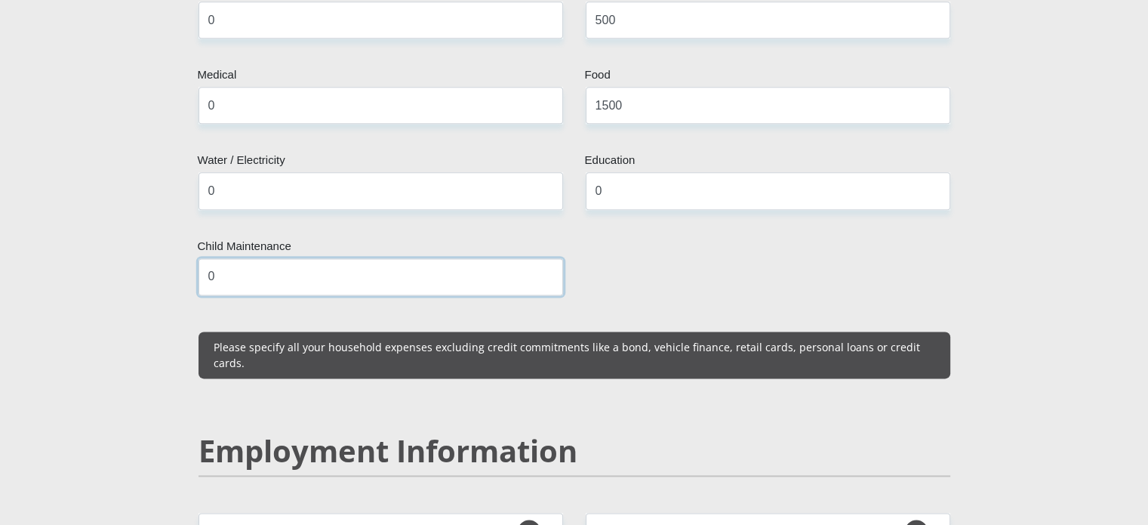
scroll to position [2114, 0]
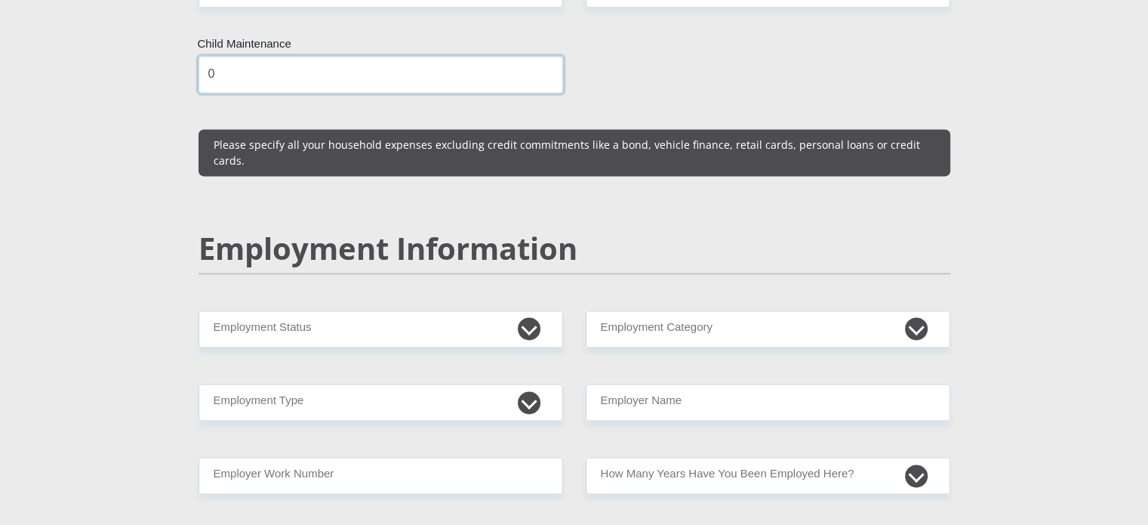
type input "0"
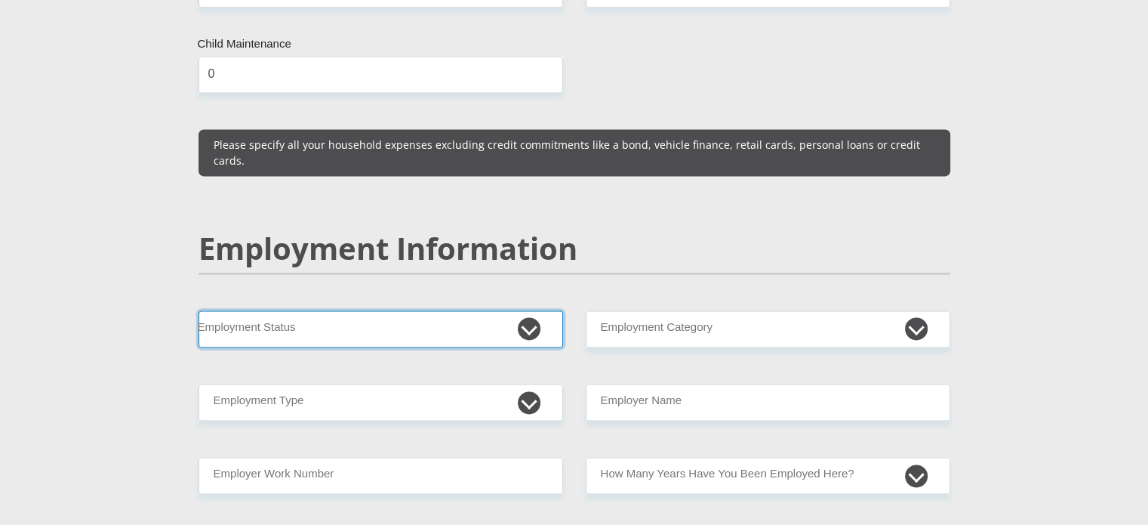
click at [520, 310] on select "Permanent/Full-time Part-time/Casual [DEMOGRAPHIC_DATA] Worker Self-Employed Ho…" at bounding box center [381, 328] width 365 height 37
select select "1"
click at [199, 310] on select "Permanent/Full-time Part-time/Casual [DEMOGRAPHIC_DATA] Worker Self-Employed Ho…" at bounding box center [381, 328] width 365 height 37
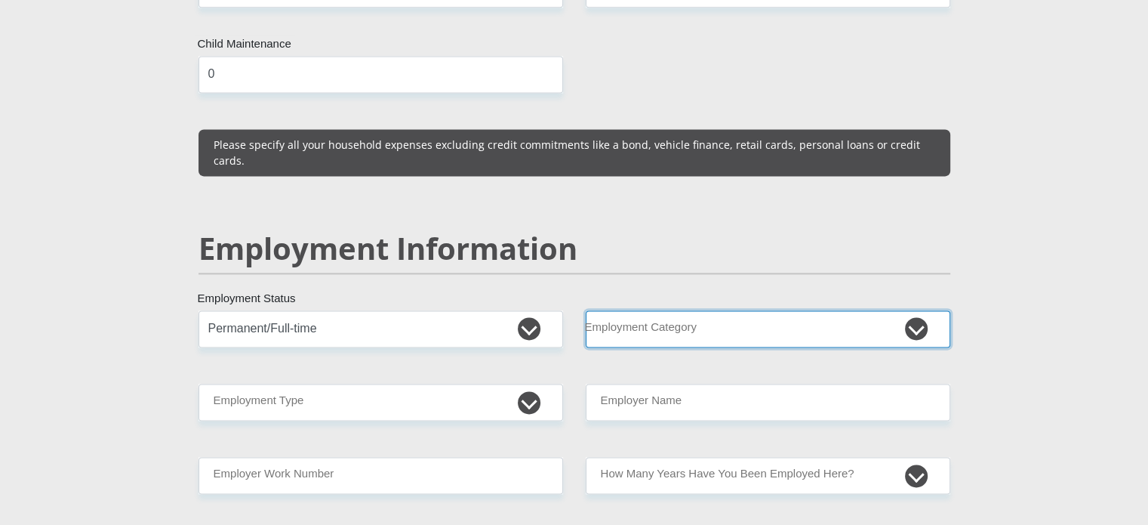
click at [719, 310] on select "AGRICULTURE ALCOHOL & TOBACCO CONSTRUCTION MATERIALS METALLURGY EQUIPMENT FOR R…" at bounding box center [768, 328] width 365 height 37
select select "12"
click at [586, 310] on select "AGRICULTURE ALCOHOL & TOBACCO CONSTRUCTION MATERIALS METALLURGY EQUIPMENT FOR R…" at bounding box center [768, 328] width 365 height 37
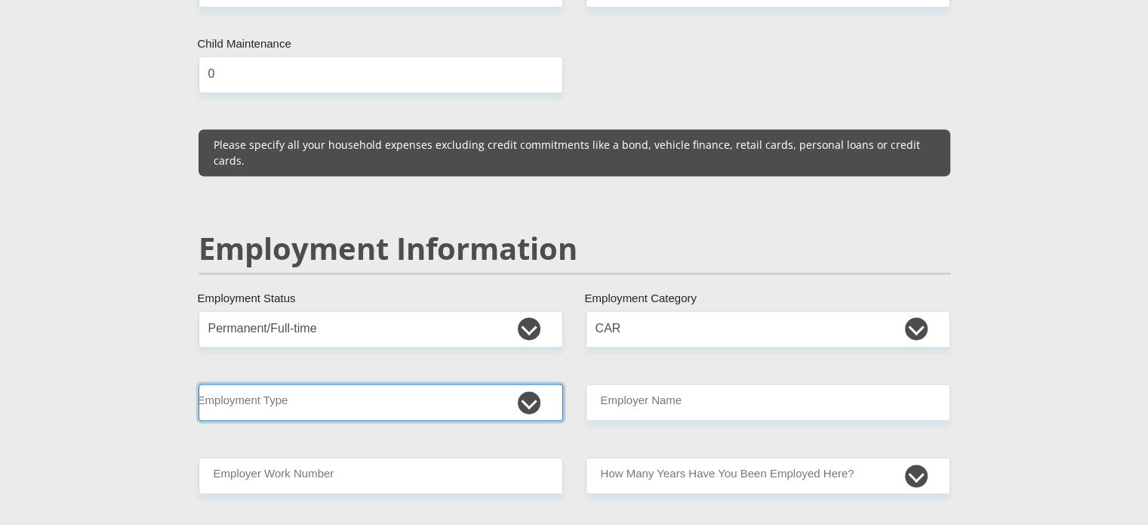
click at [405, 384] on select "College/Lecturer Craft Seller Creative Driver Executive Farmer Forces - Non Com…" at bounding box center [381, 402] width 365 height 37
select select "Manager"
click at [199, 384] on select "College/Lecturer Craft Seller Creative Driver Executive Farmer Forces - Non Com…" at bounding box center [381, 402] width 365 height 37
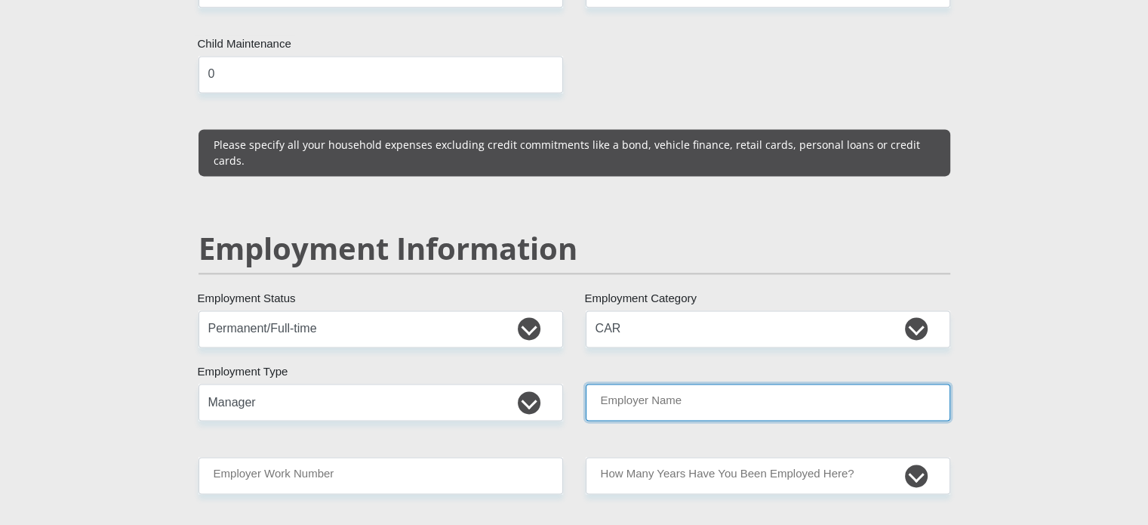
click at [687, 384] on input "Employer Name" at bounding box center [768, 402] width 365 height 37
type input "Albertonautoelectrical"
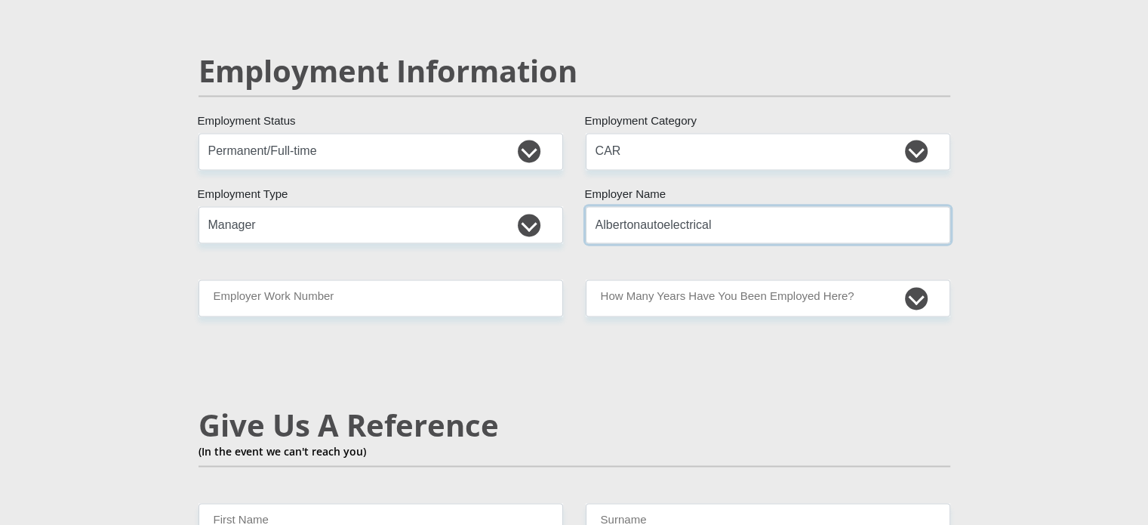
scroll to position [2341, 0]
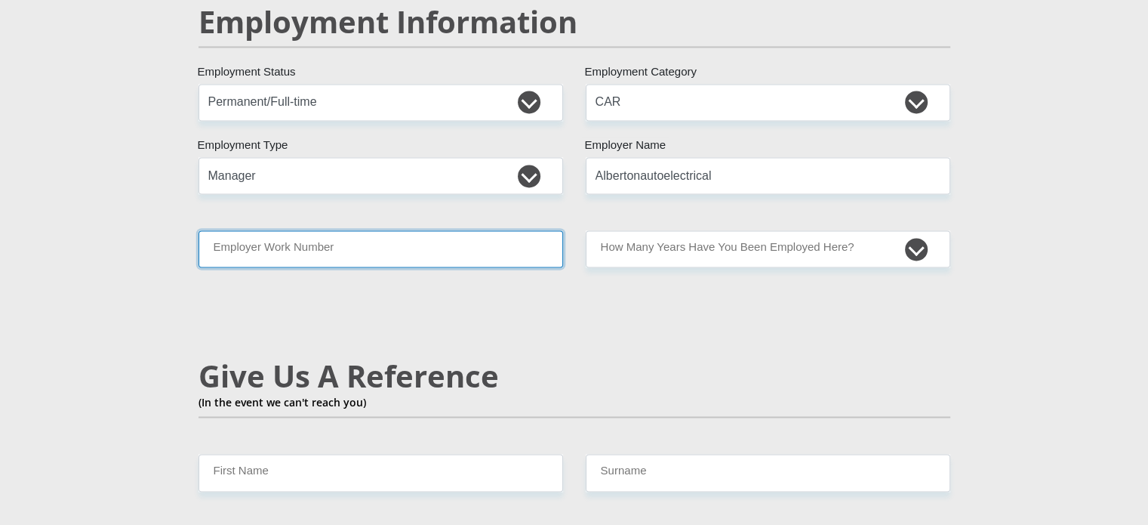
click at [387, 230] on input "Employer Work Number" at bounding box center [381, 248] width 365 height 37
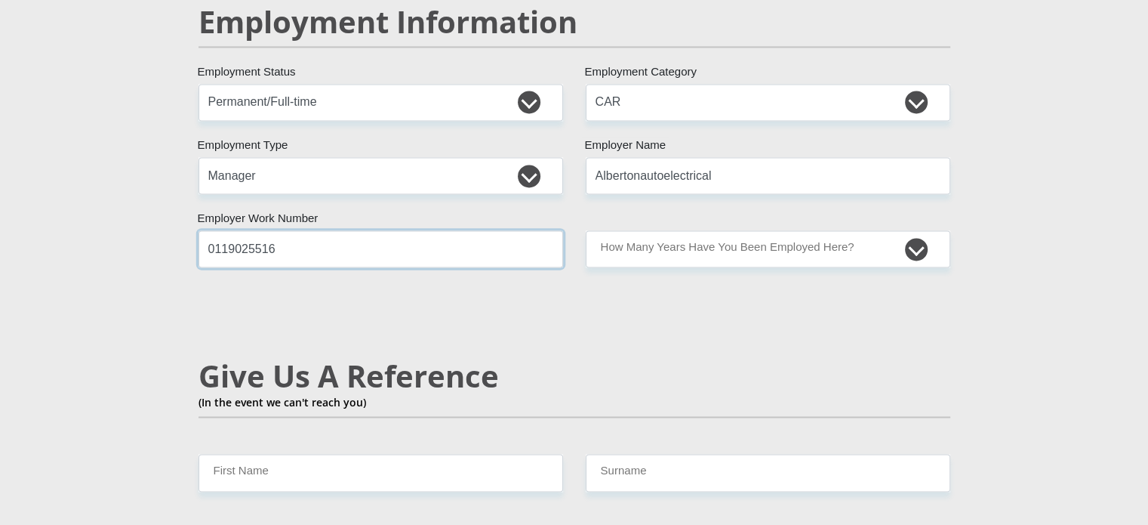
click at [261, 230] on input "0119025516" at bounding box center [381, 248] width 365 height 37
type input "0119025116"
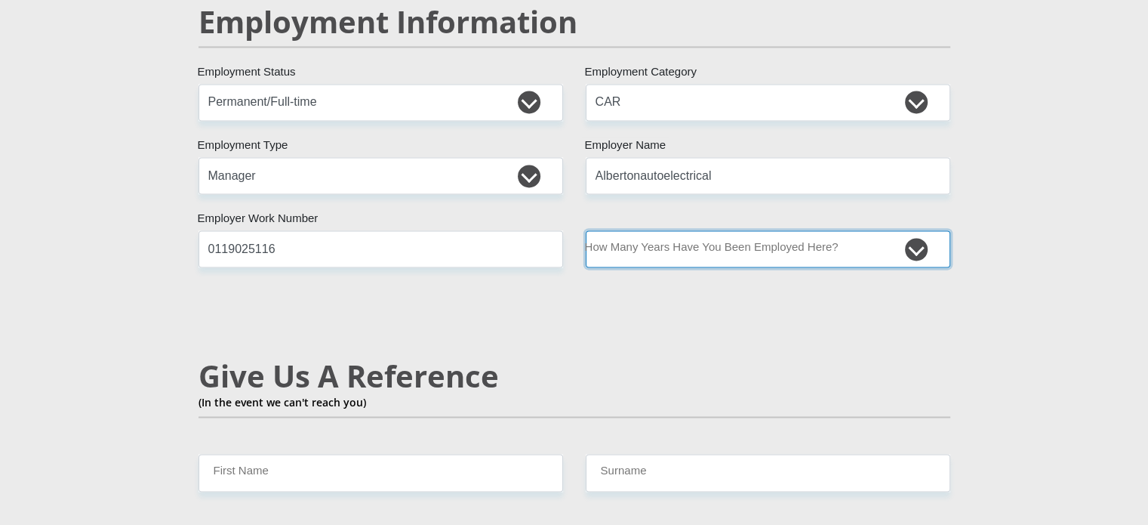
click at [652, 230] on select "less than 1 year 1-3 years 3-5 years 5+ years" at bounding box center [768, 248] width 365 height 37
select select "60"
click at [586, 230] on select "less than 1 year 1-3 years 3-5 years 5+ years" at bounding box center [768, 248] width 365 height 37
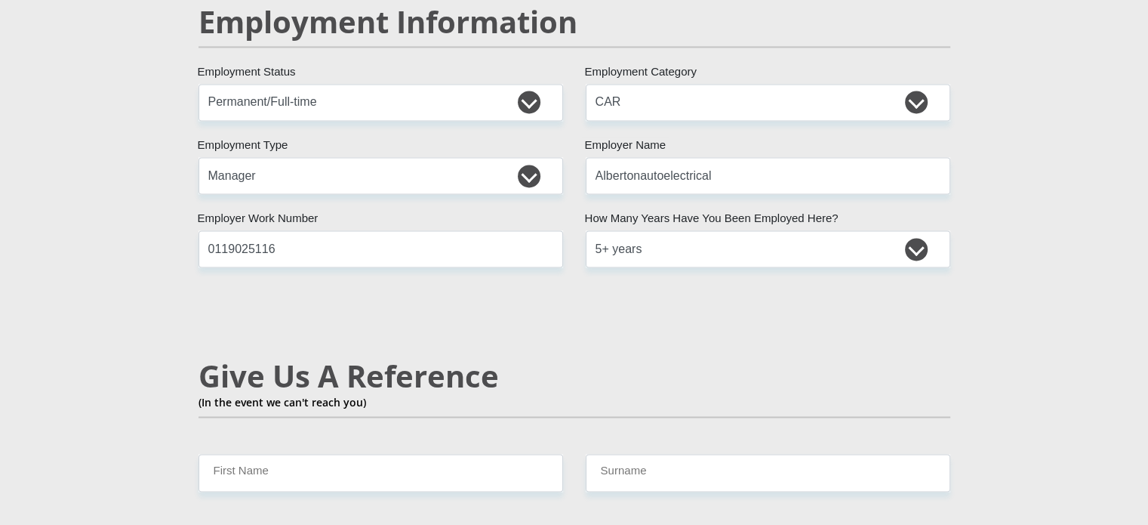
click at [640, 318] on div "Mr Ms Mrs Dr [PERSON_NAME] Title [PERSON_NAME] First Name Bokhorst Surname 9701…" at bounding box center [574, 67] width 775 height 4307
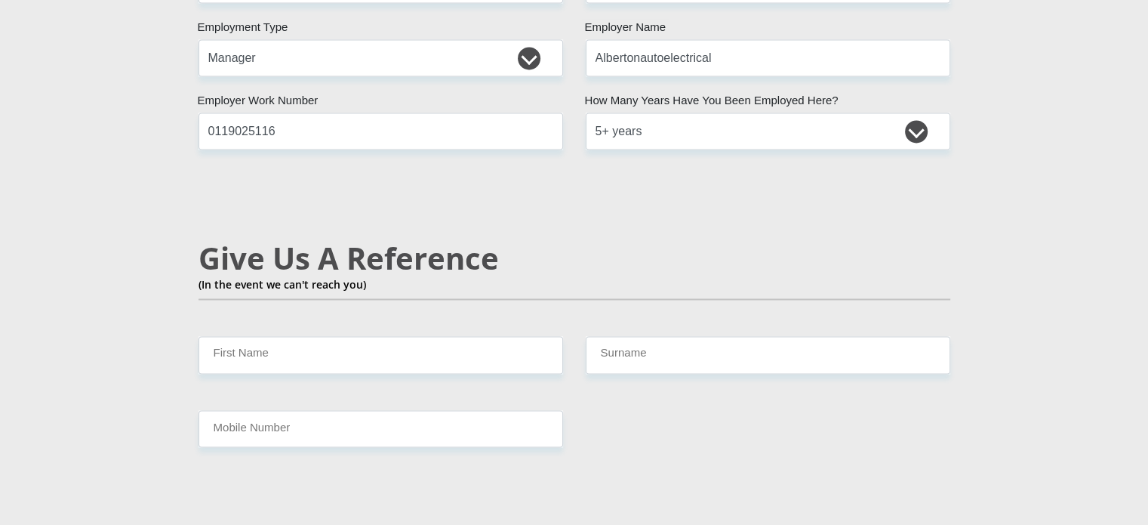
scroll to position [2567, 0]
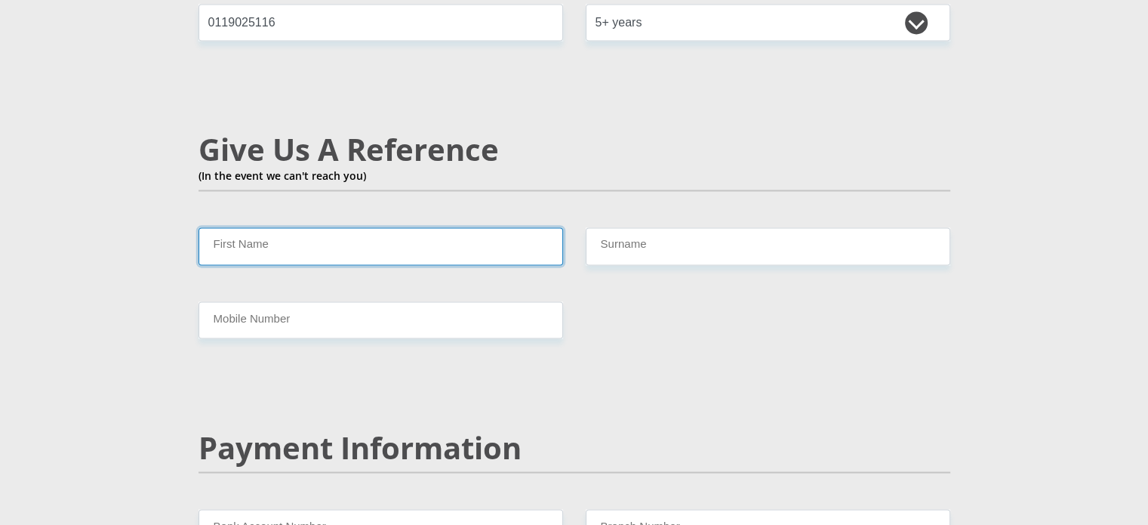
click at [349, 227] on input "First Name" at bounding box center [381, 245] width 365 height 37
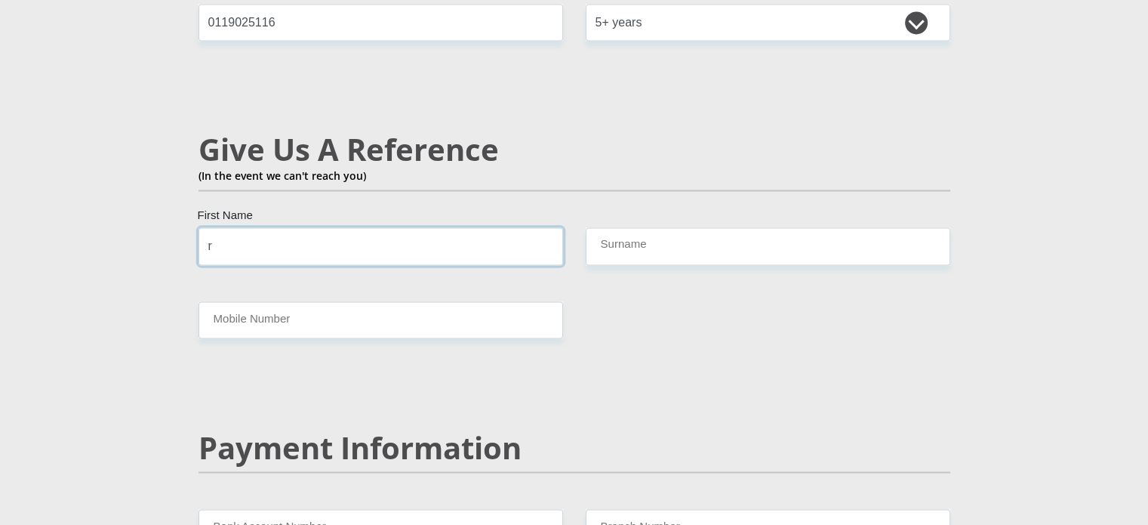
type input "[PERSON_NAME]"
click at [601, 190] on div "Give Us A Reference (In the event we can't reach you)" at bounding box center [574, 179] width 775 height 96
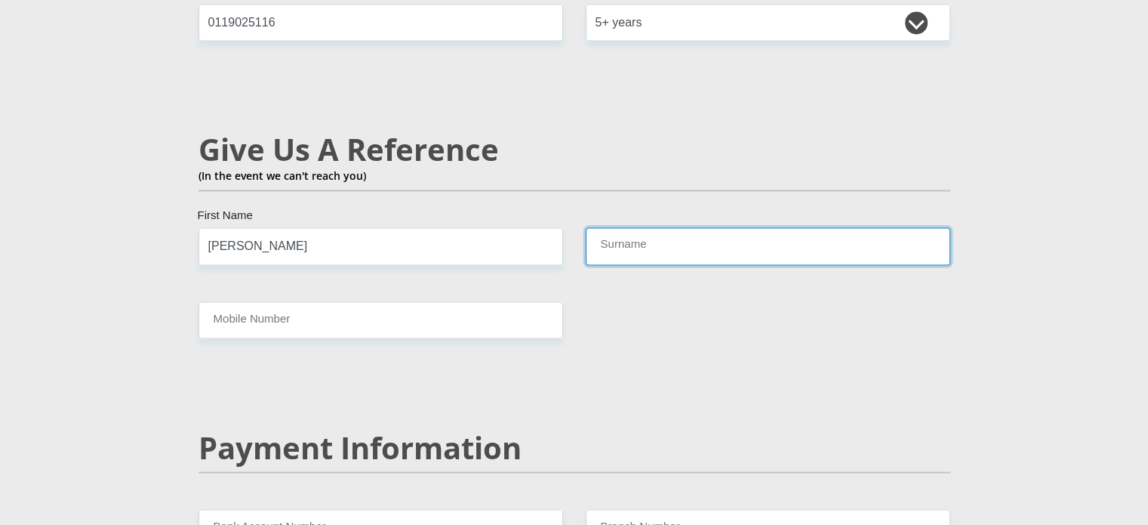
click at [605, 227] on input "Surname" at bounding box center [768, 245] width 365 height 37
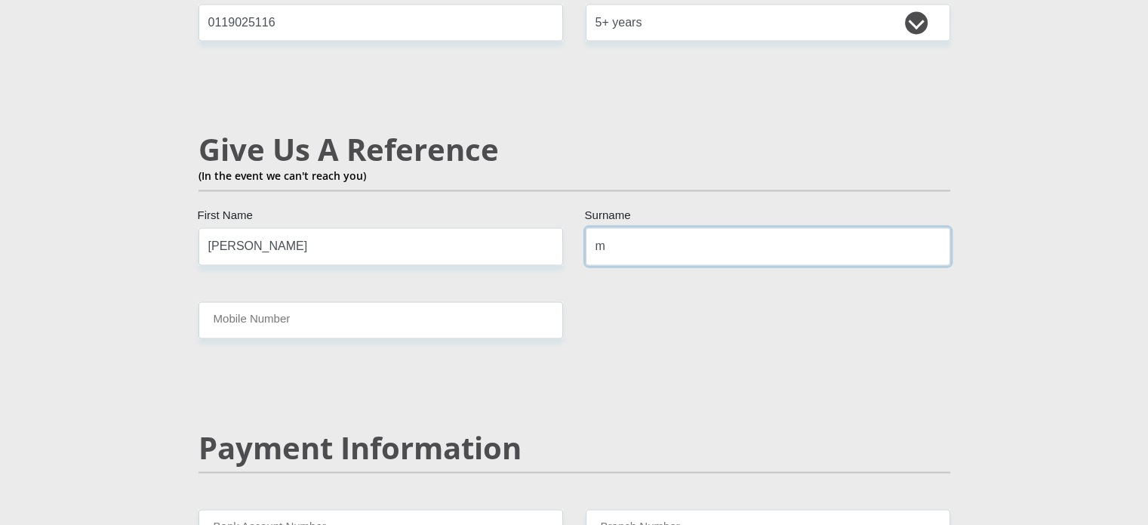
type input "[PERSON_NAME]"
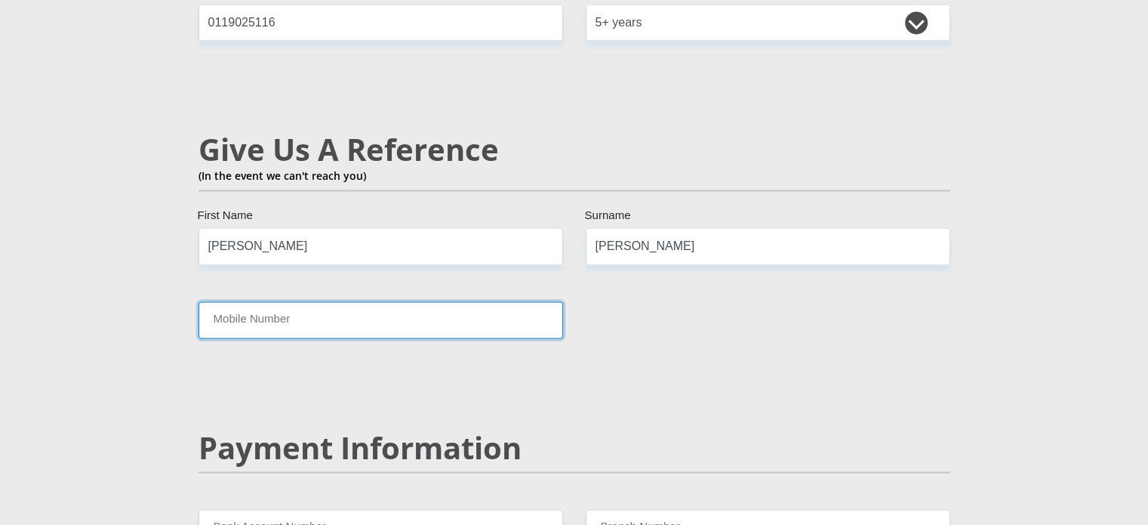
click at [356, 301] on input "Mobile Number" at bounding box center [381, 319] width 365 height 37
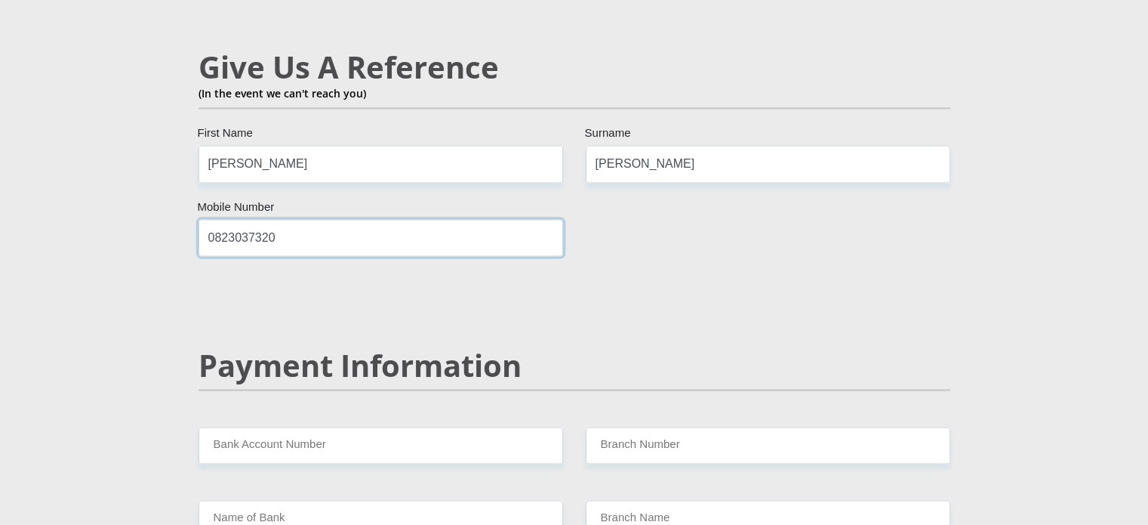
scroll to position [2794, 0]
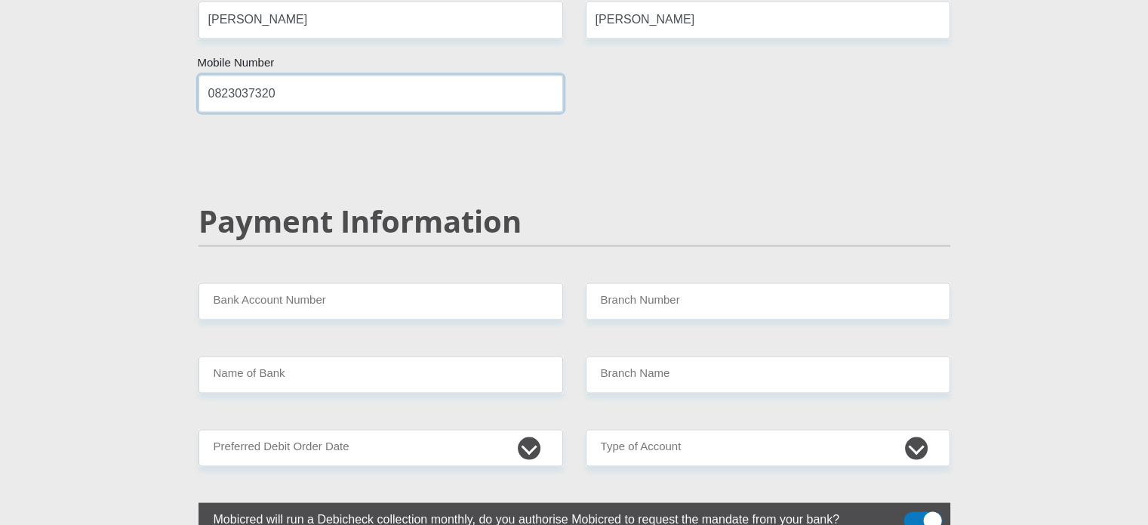
type input "0823037320"
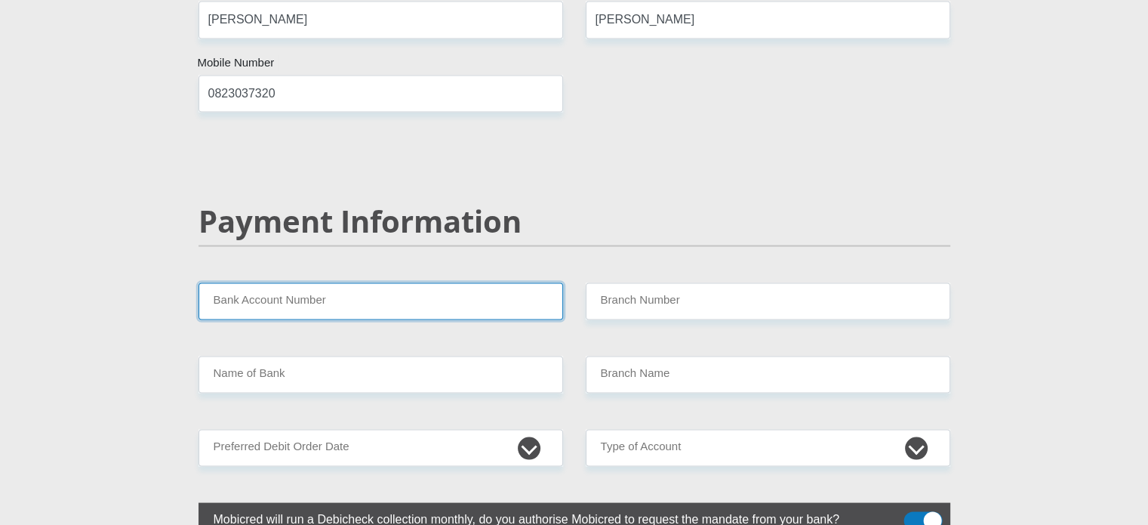
click at [362, 282] on input "Bank Account Number" at bounding box center [381, 300] width 365 height 37
type input "1323959564"
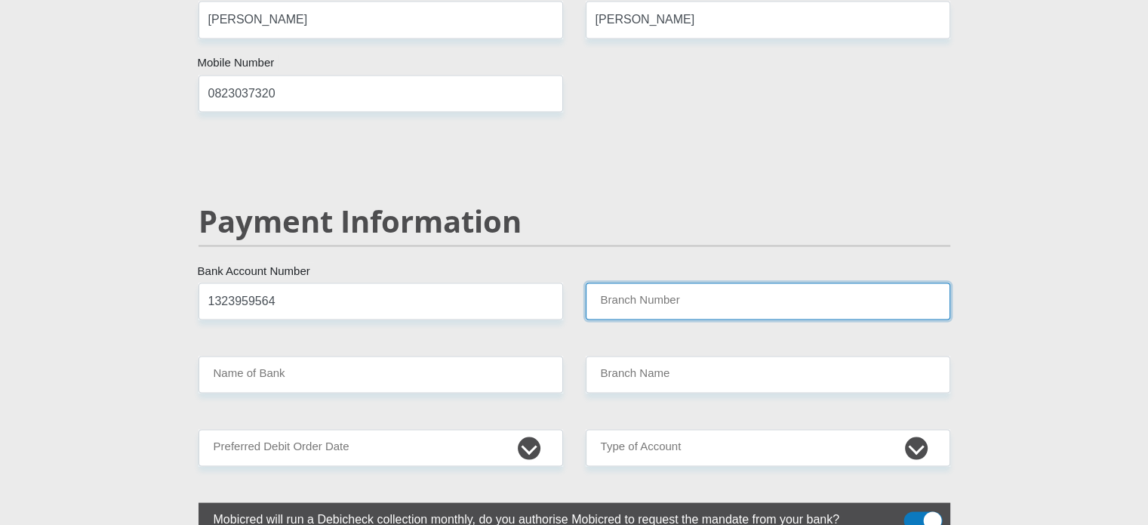
click at [687, 282] on input "Branch Number" at bounding box center [768, 300] width 365 height 37
type input "198765"
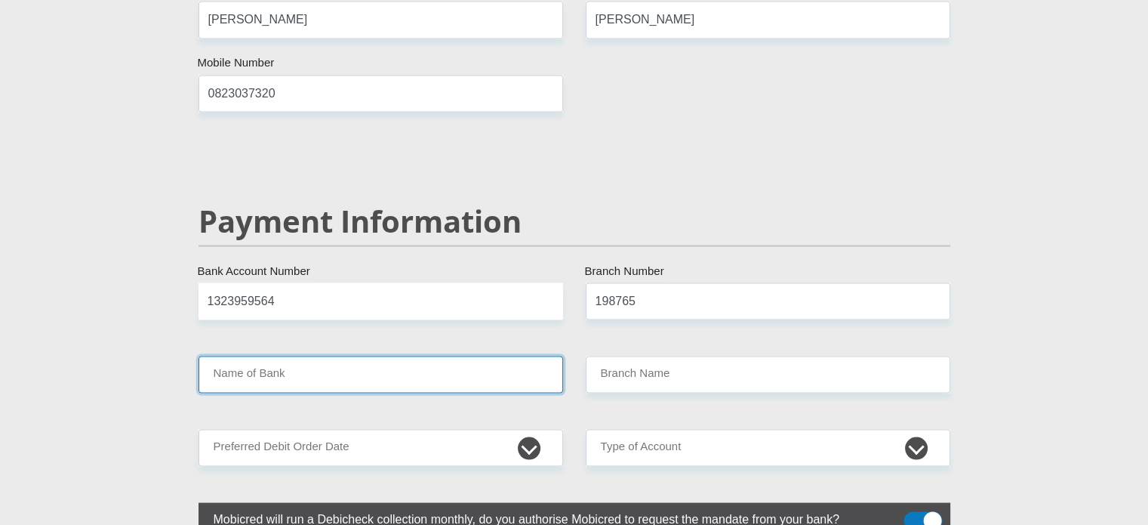
click at [378, 356] on input "Name of Bank" at bounding box center [381, 374] width 365 height 37
type input "NEDBANK"
type input "NEDBANK [GEOGRAPHIC_DATA]"
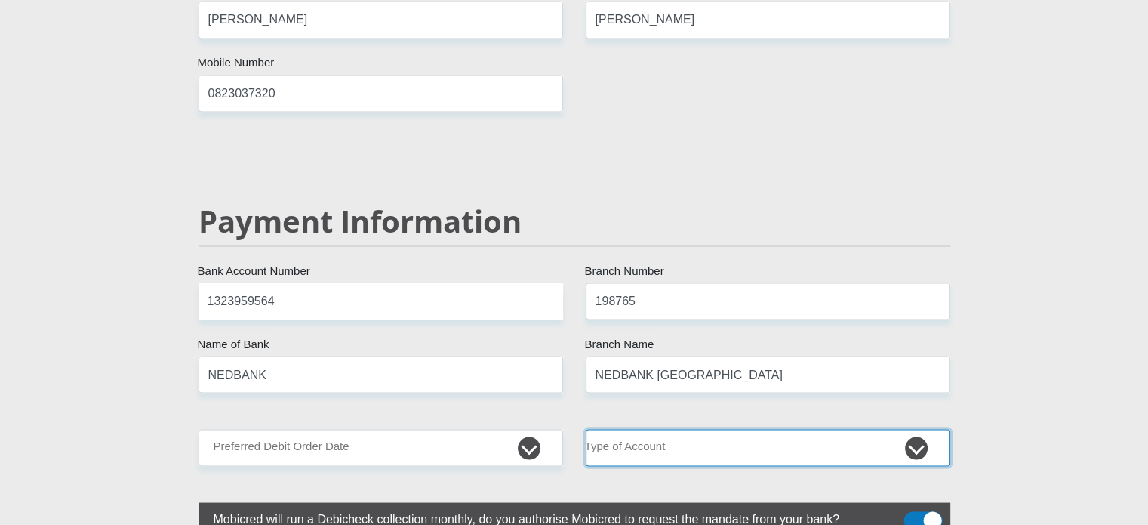
click at [676, 429] on select "Cheque Savings" at bounding box center [768, 447] width 365 height 37
select select "CUR"
click at [586, 429] on select "Cheque Savings" at bounding box center [768, 447] width 365 height 37
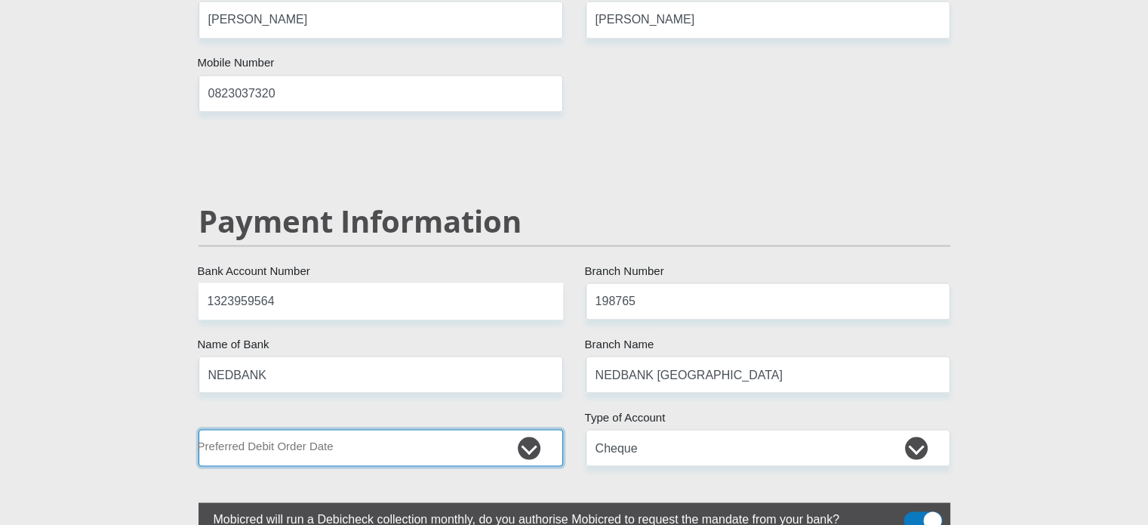
click at [347, 429] on select "1st 2nd 3rd 4th 5th 7th 18th 19th 20th 21st 22nd 23rd 24th 25th 26th 27th 28th …" at bounding box center [381, 447] width 365 height 37
select select "25"
click at [199, 429] on select "1st 2nd 3rd 4th 5th 7th 18th 19th 20th 21st 22nd 23rd 24th 25th 26th 27th 28th …" at bounding box center [381, 447] width 365 height 37
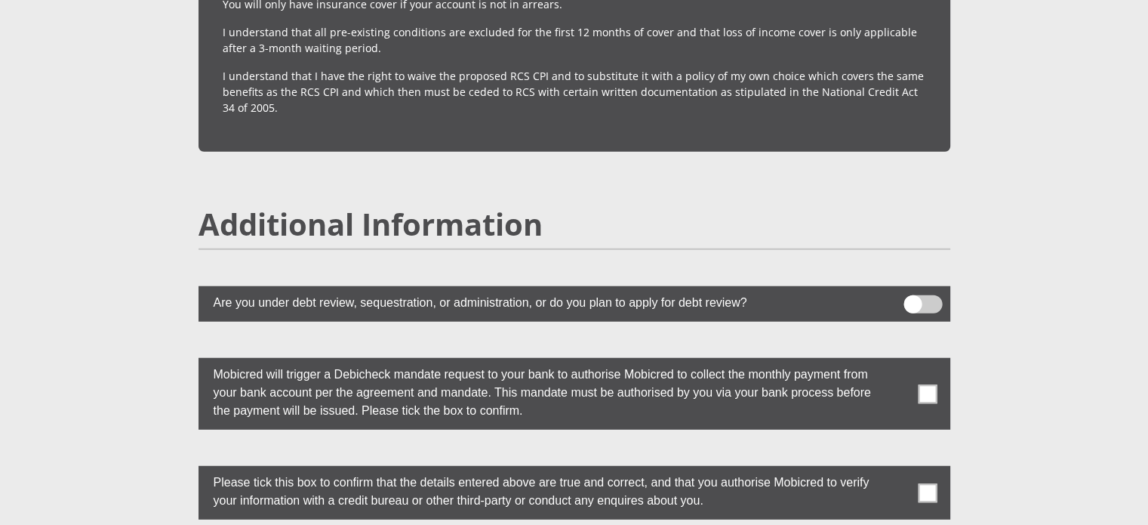
scroll to position [4002, 0]
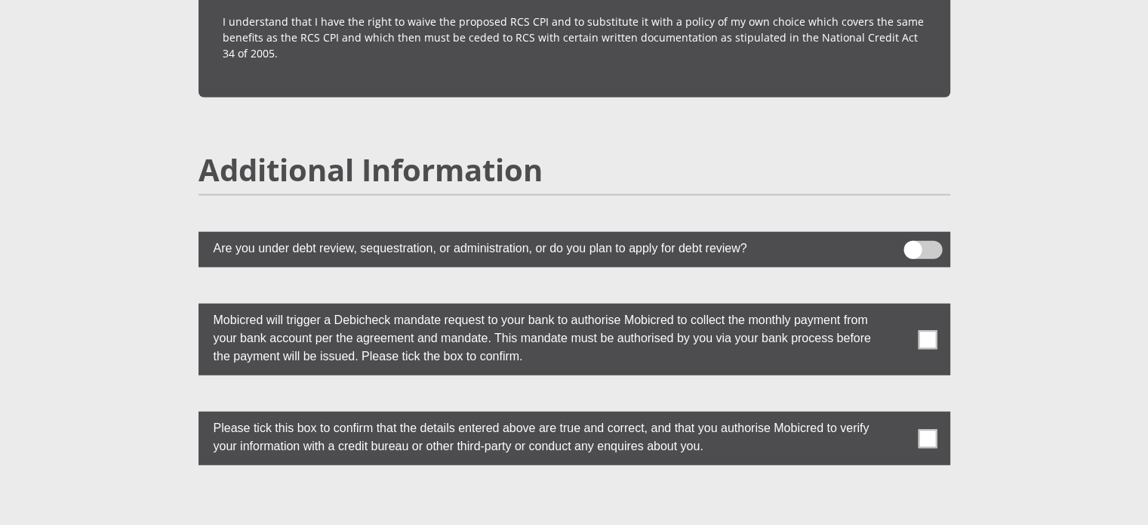
click at [925, 330] on span at bounding box center [927, 339] width 19 height 19
click at [898, 307] on input "checkbox" at bounding box center [898, 307] width 0 height 0
click at [927, 429] on span at bounding box center [927, 438] width 19 height 19
click at [898, 415] on input "checkbox" at bounding box center [898, 415] width 0 height 0
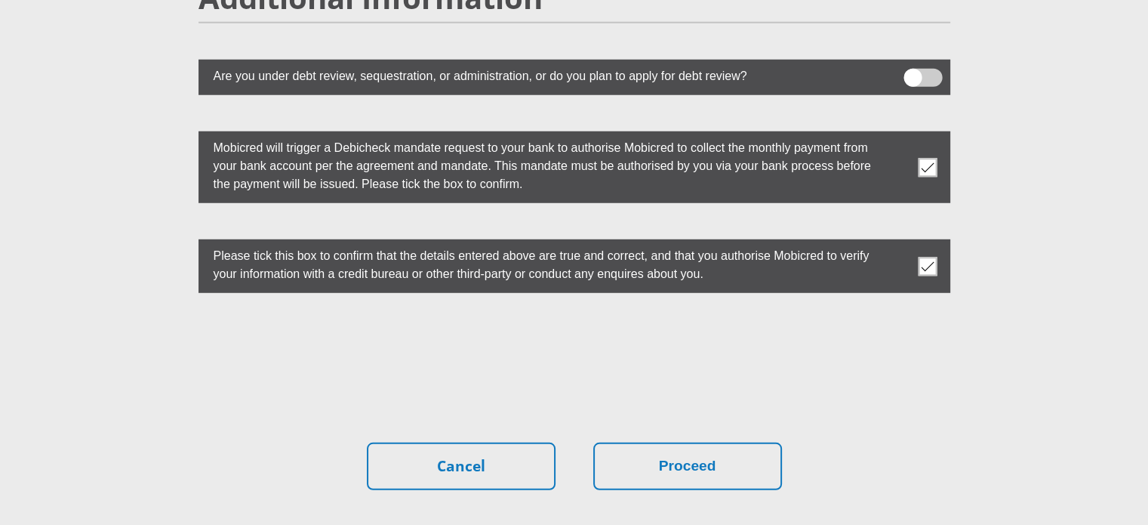
scroll to position [4229, 0]
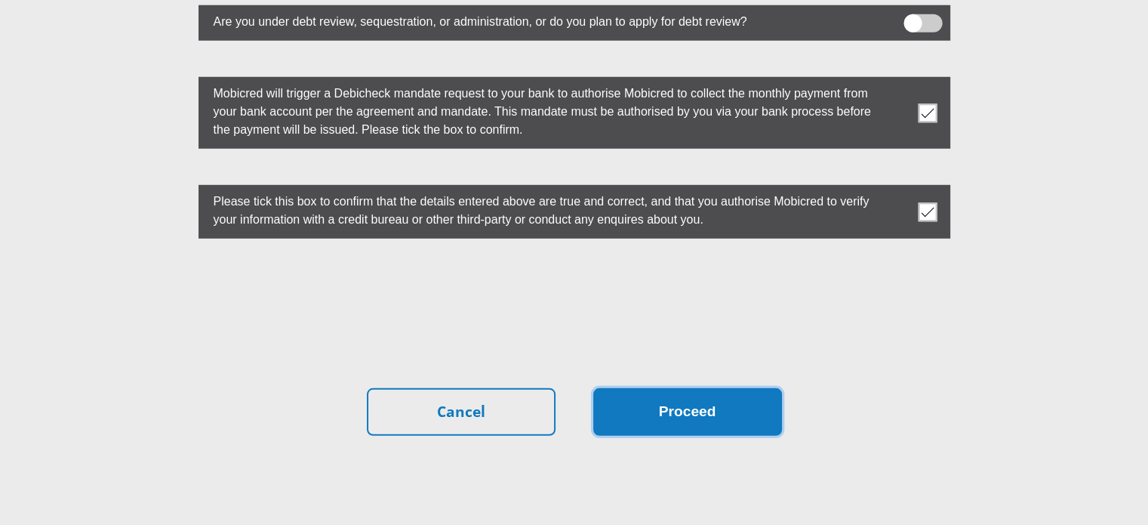
click at [715, 388] on button "Proceed" at bounding box center [688, 412] width 189 height 48
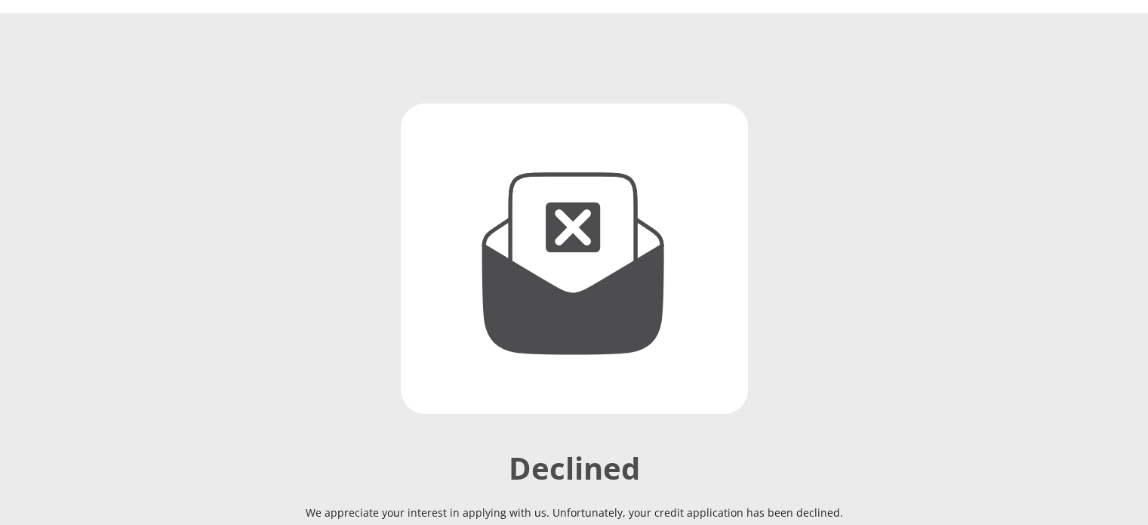
scroll to position [151, 0]
